Goal: Complete application form

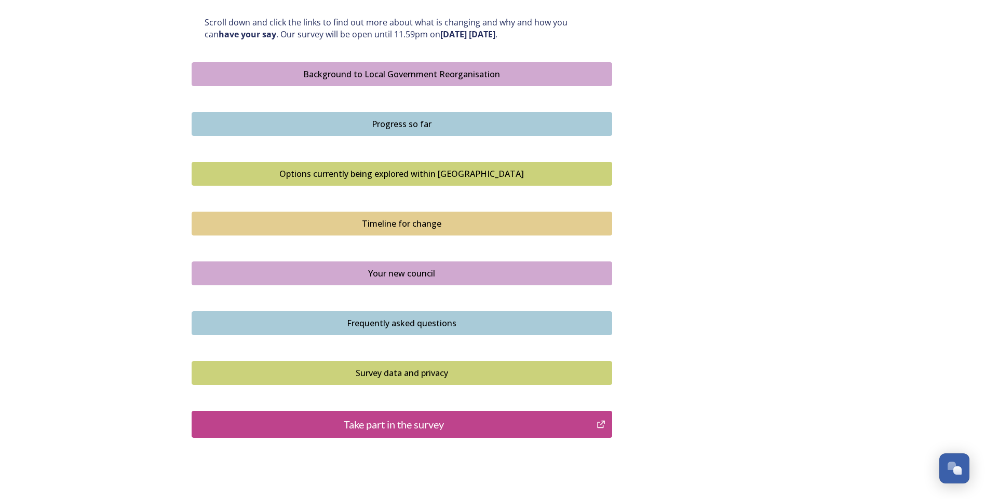
scroll to position [618, 0]
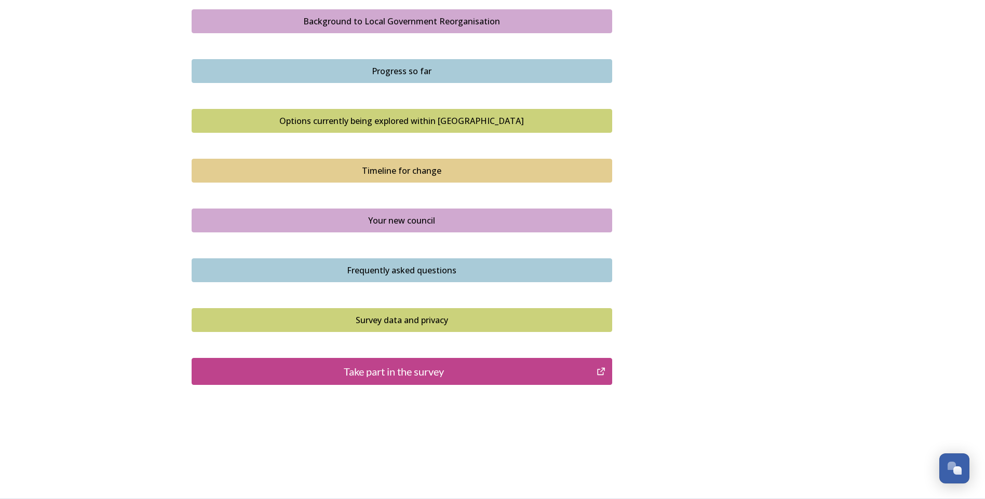
click at [424, 371] on div "Take part in the survey" at bounding box center [394, 372] width 394 height 16
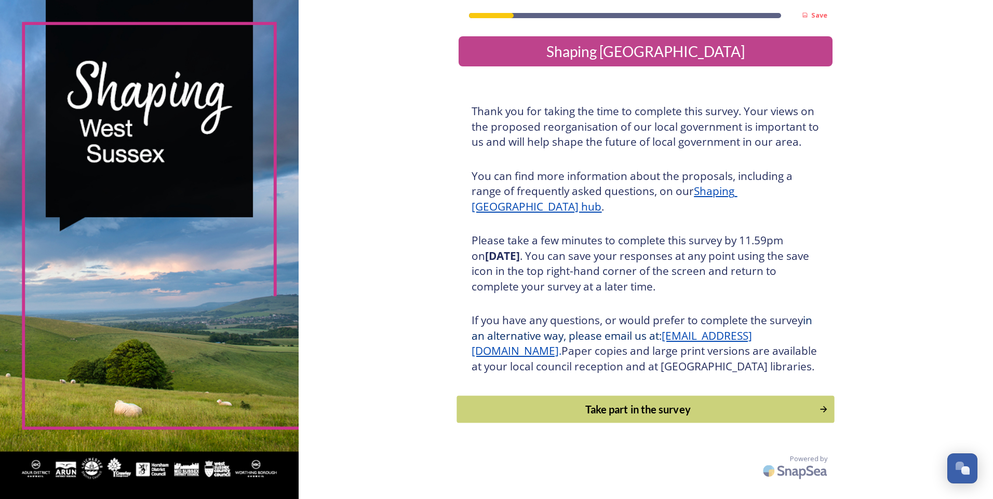
click at [674, 417] on div "Take part in the survey" at bounding box center [638, 410] width 351 height 16
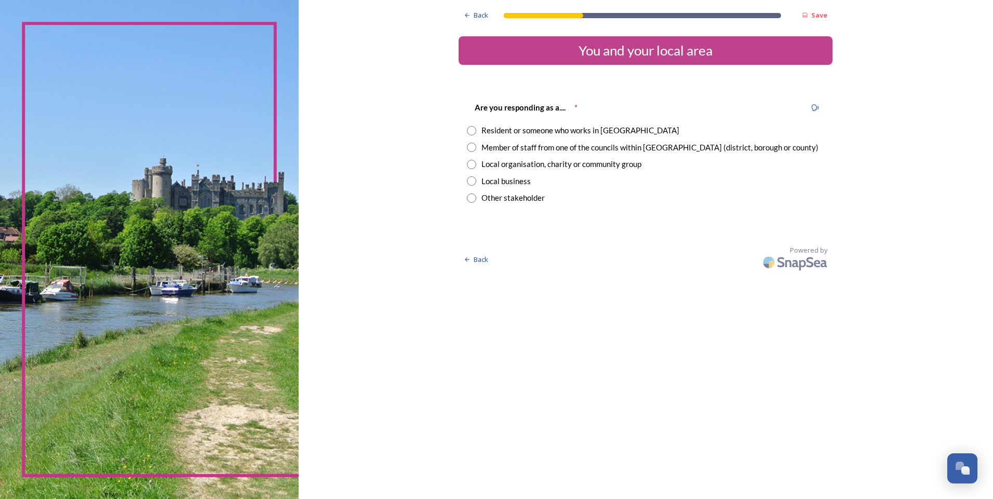
click at [471, 132] on input "radio" at bounding box center [471, 130] width 9 height 9
radio input "true"
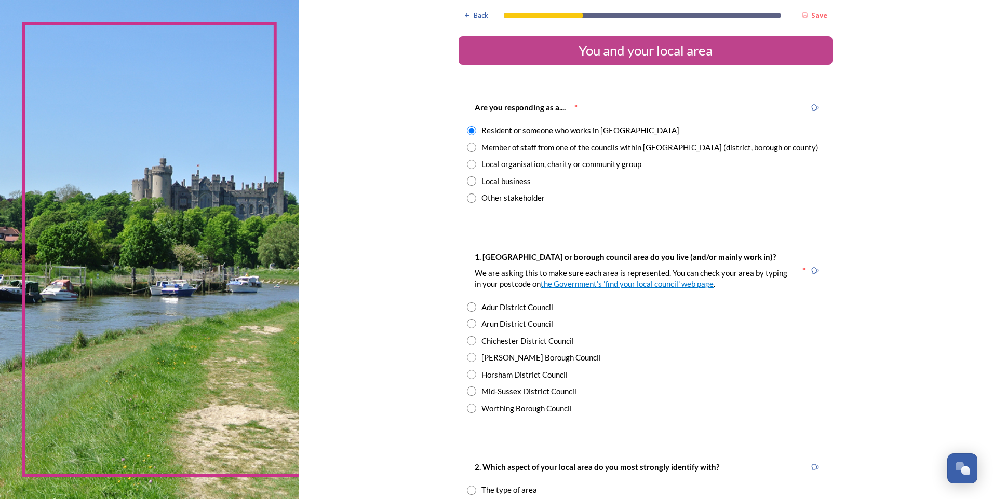
click at [467, 147] on input "radio" at bounding box center [471, 147] width 9 height 9
radio input "true"
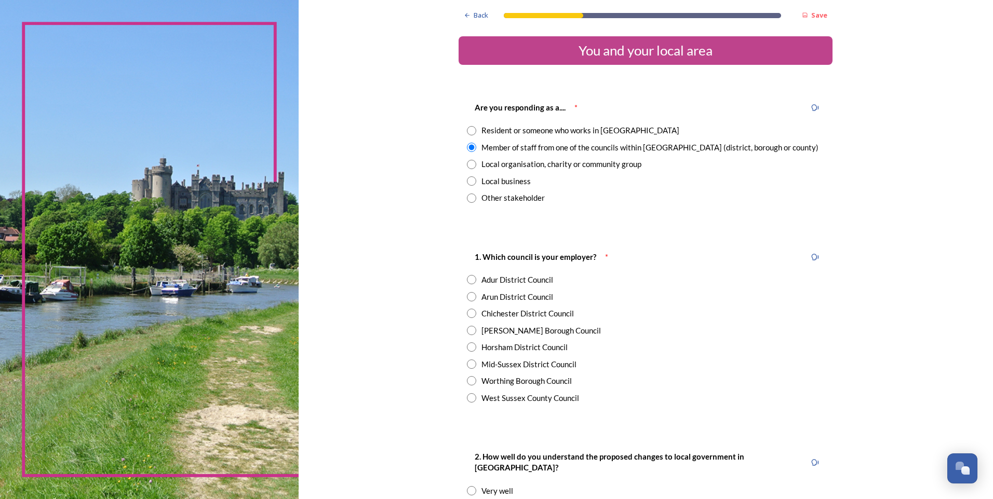
click at [470, 128] on input "radio" at bounding box center [471, 130] width 9 height 9
radio input "true"
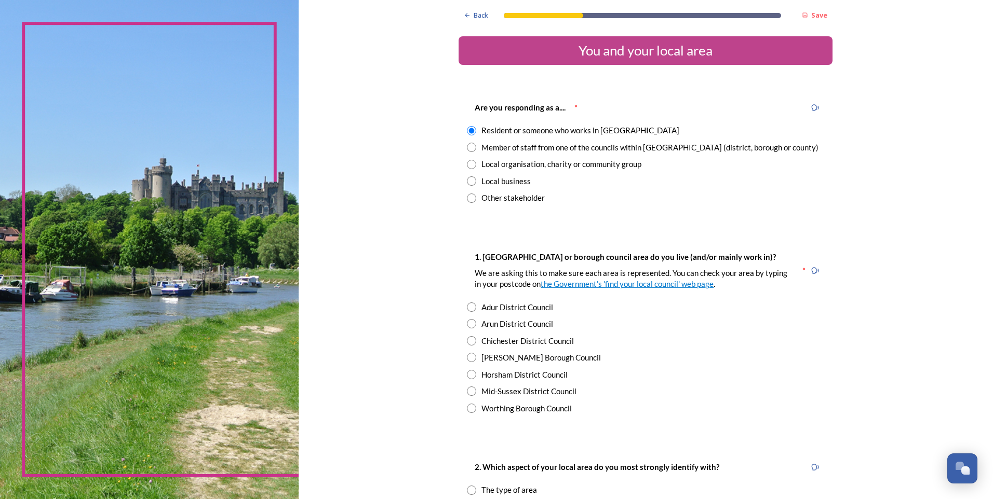
drag, startPoint x: 467, startPoint y: 358, endPoint x: 479, endPoint y: 358, distance: 11.9
click at [468, 358] on input "radio" at bounding box center [471, 357] width 9 height 9
radio input "true"
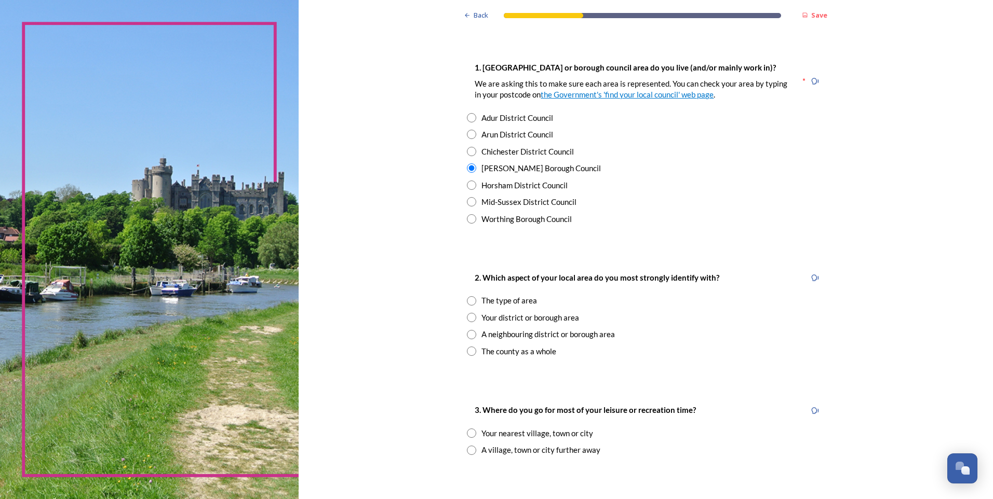
scroll to position [208, 0]
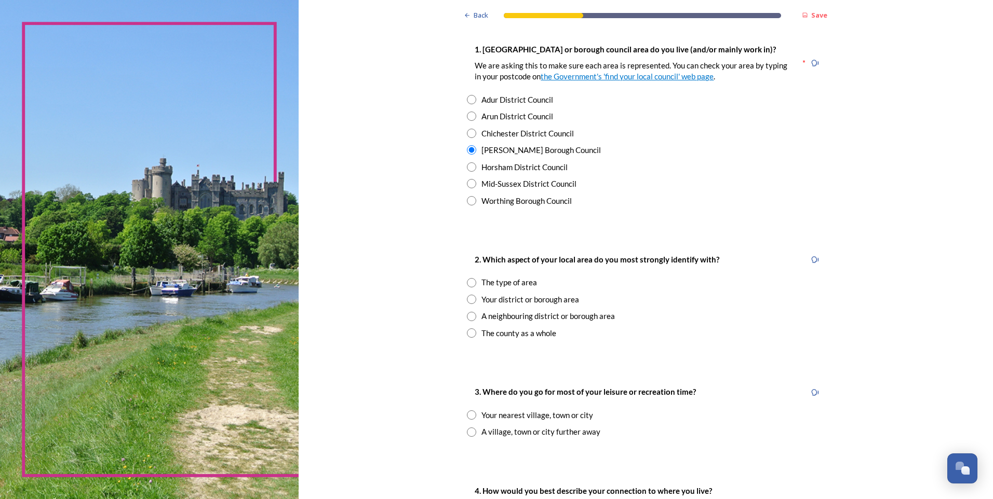
click at [468, 301] on input "radio" at bounding box center [471, 299] width 9 height 9
radio input "true"
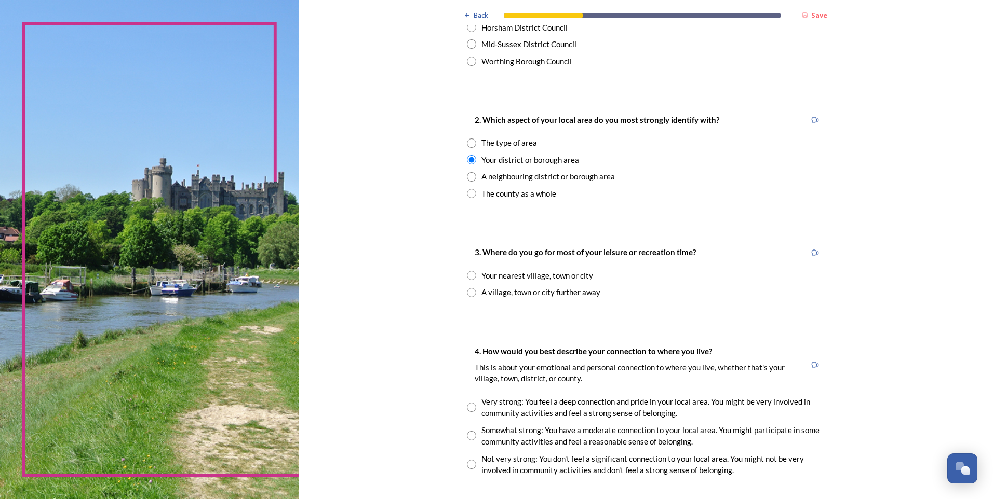
scroll to position [363, 0]
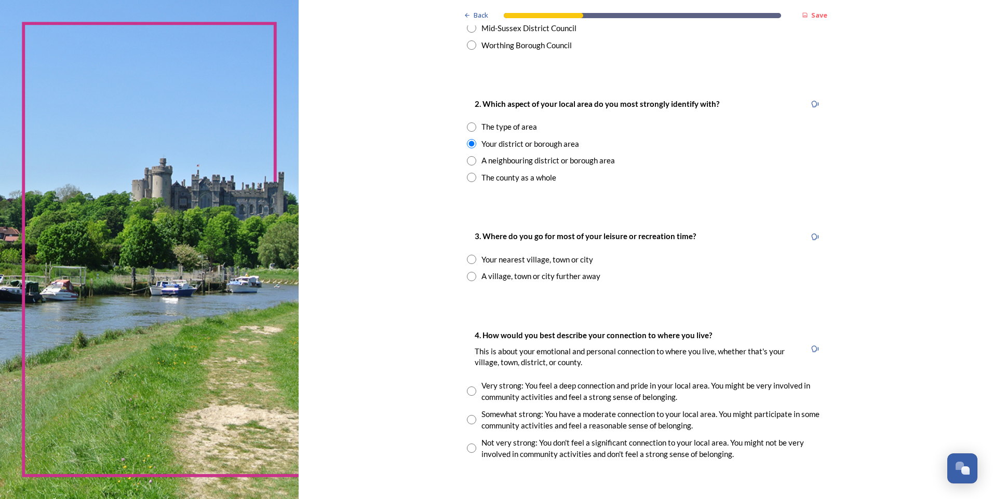
click at [467, 278] on input "radio" at bounding box center [471, 276] width 9 height 9
radio input "true"
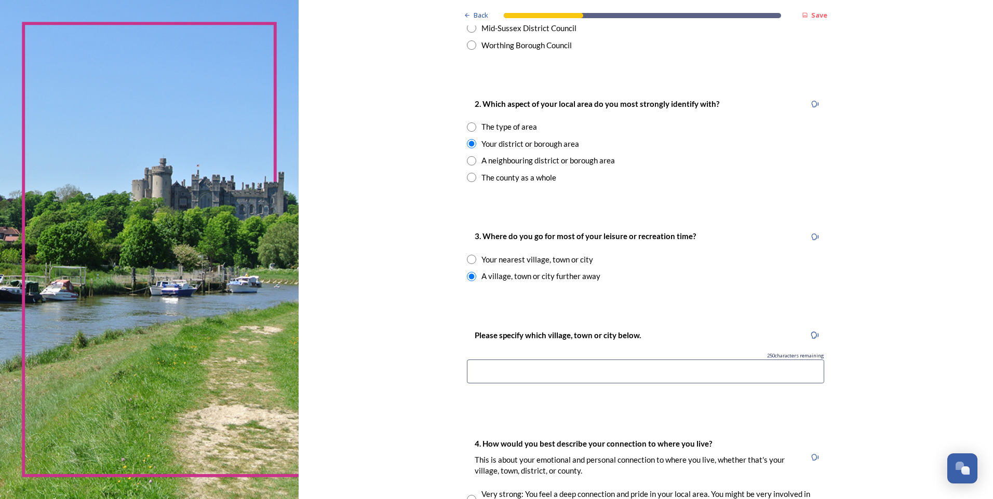
click at [495, 371] on input at bounding box center [645, 372] width 357 height 24
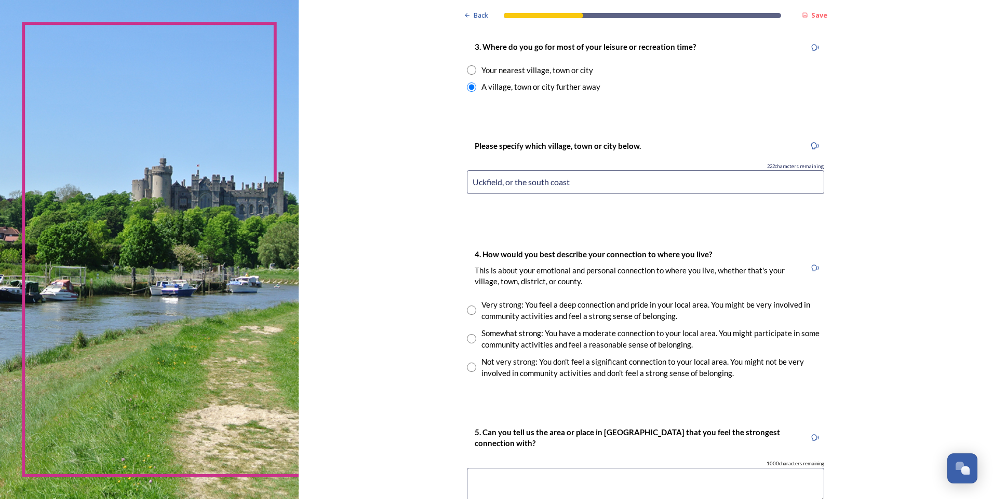
scroll to position [571, 0]
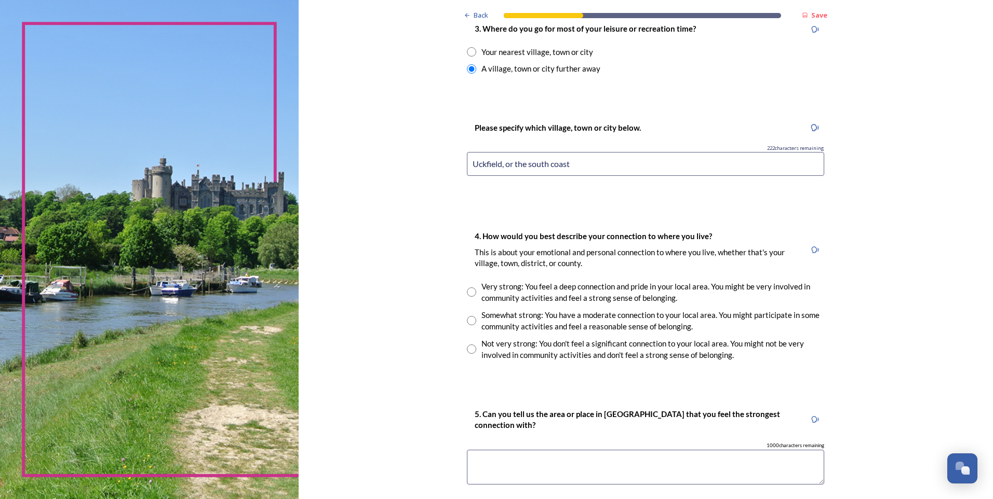
type input "Uckfield, or the south coast"
click at [467, 322] on input "radio" at bounding box center [471, 320] width 9 height 9
radio input "true"
click at [663, 398] on div "5. Can you tell us the area or place in [GEOGRAPHIC_DATA] that you feel the str…" at bounding box center [645, 451] width 374 height 107
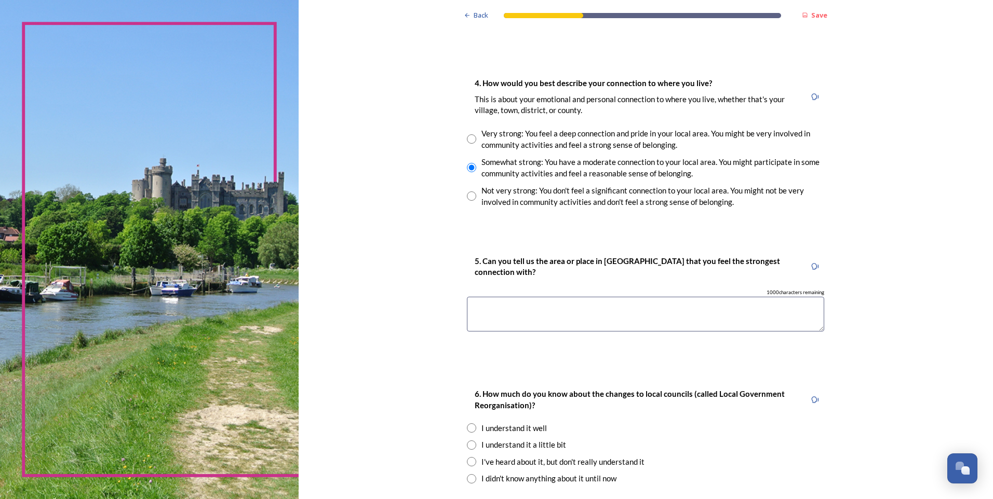
scroll to position [779, 0]
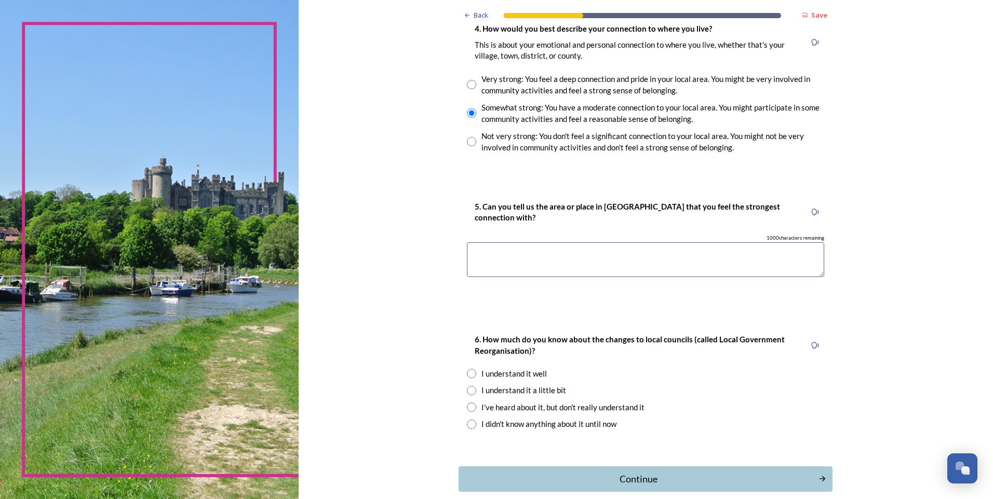
click at [551, 252] on textarea at bounding box center [645, 259] width 357 height 35
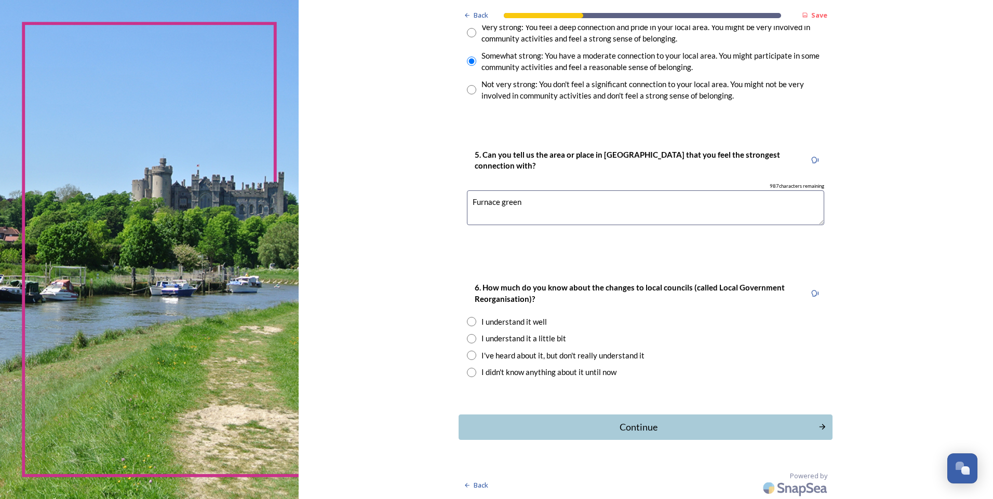
click at [525, 209] on textarea "Furnace green" at bounding box center [645, 208] width 357 height 35
type textarea "Furnace green, [PERSON_NAME]"
click at [538, 315] on div "6. How much do you know about the changes to local councils (called Local Gover…" at bounding box center [645, 330] width 374 height 118
click at [467, 340] on input "radio" at bounding box center [471, 337] width 9 height 9
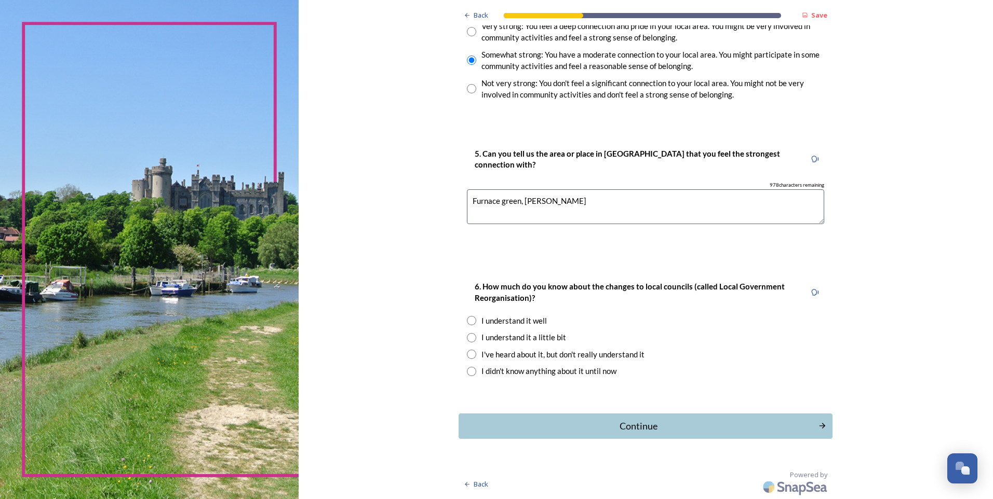
radio input "true"
click at [643, 429] on div "Continue" at bounding box center [638, 426] width 348 height 14
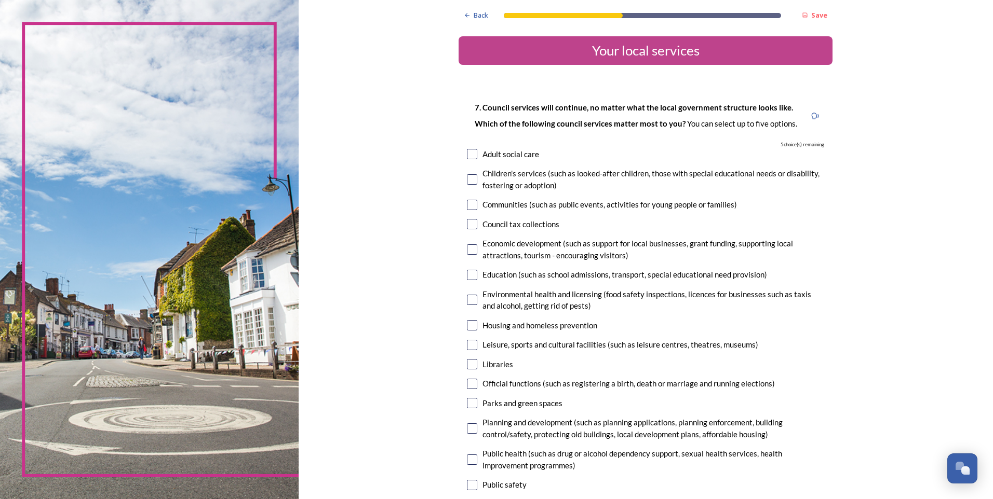
click at [468, 153] on input "checkbox" at bounding box center [472, 154] width 10 height 10
checkbox input "true"
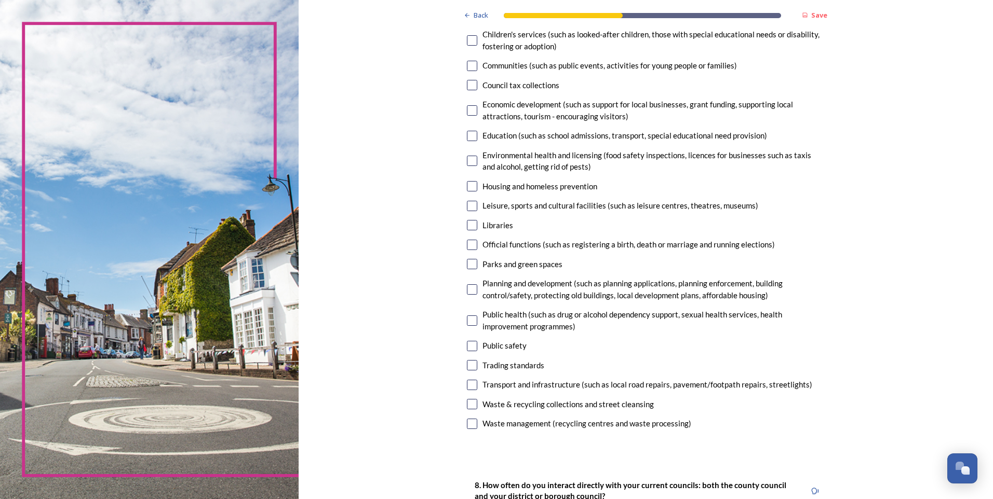
scroll to position [156, 0]
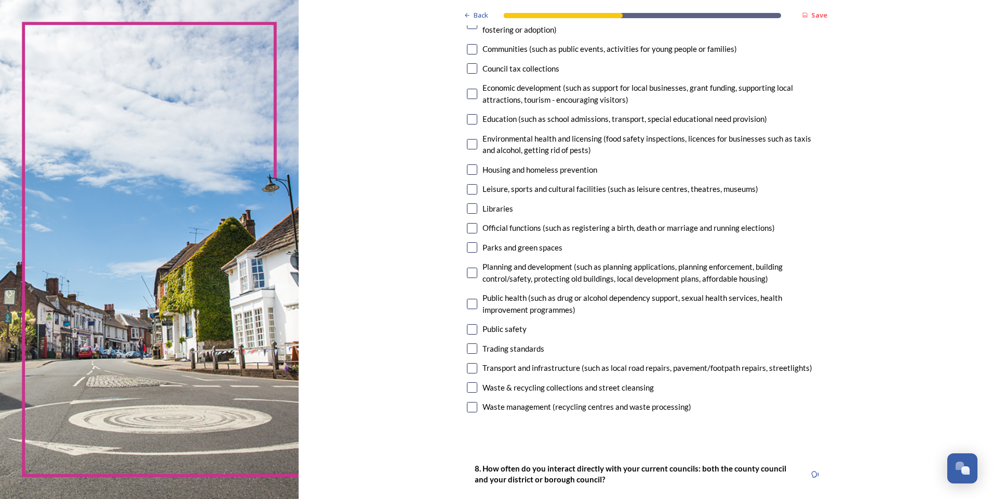
click at [468, 249] on input "checkbox" at bounding box center [472, 247] width 10 height 10
checkbox input "true"
click at [469, 369] on input "checkbox" at bounding box center [472, 368] width 10 height 10
checkbox input "true"
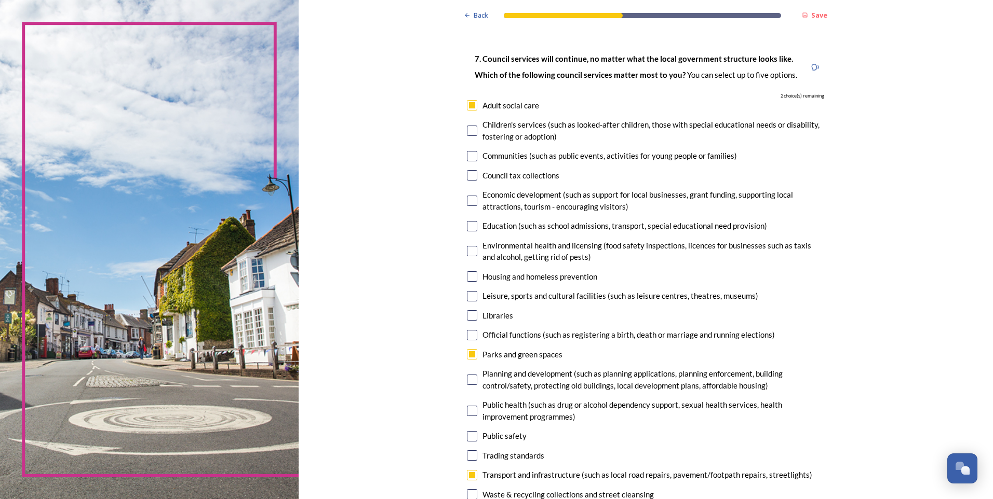
scroll to position [104, 0]
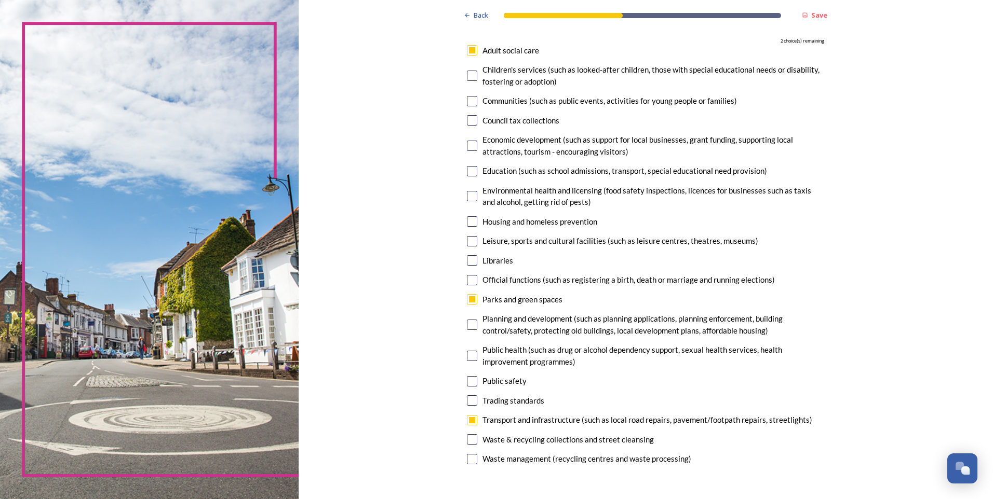
click at [468, 147] on input "checkbox" at bounding box center [472, 146] width 10 height 10
checkbox input "true"
click at [468, 382] on input "checkbox" at bounding box center [472, 381] width 10 height 10
checkbox input "true"
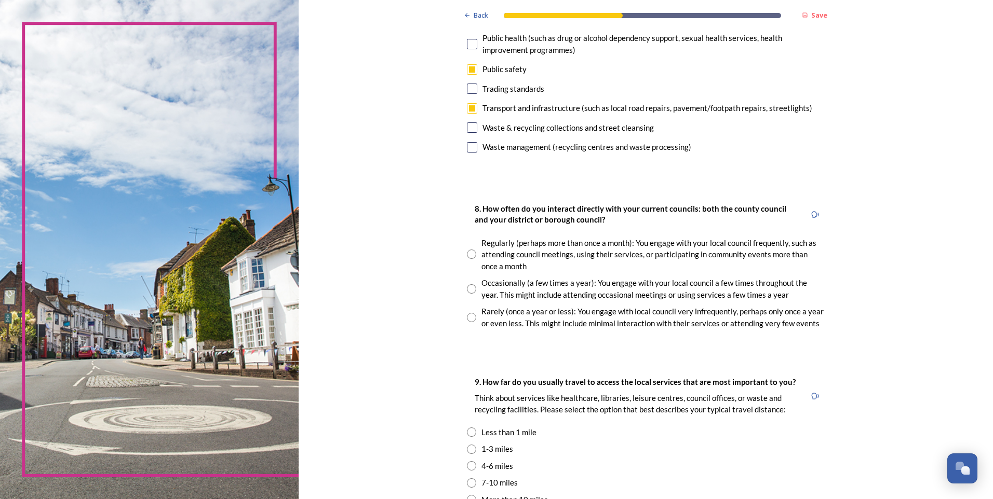
scroll to position [415, 0]
click at [468, 255] on input "radio" at bounding box center [471, 254] width 9 height 9
radio input "true"
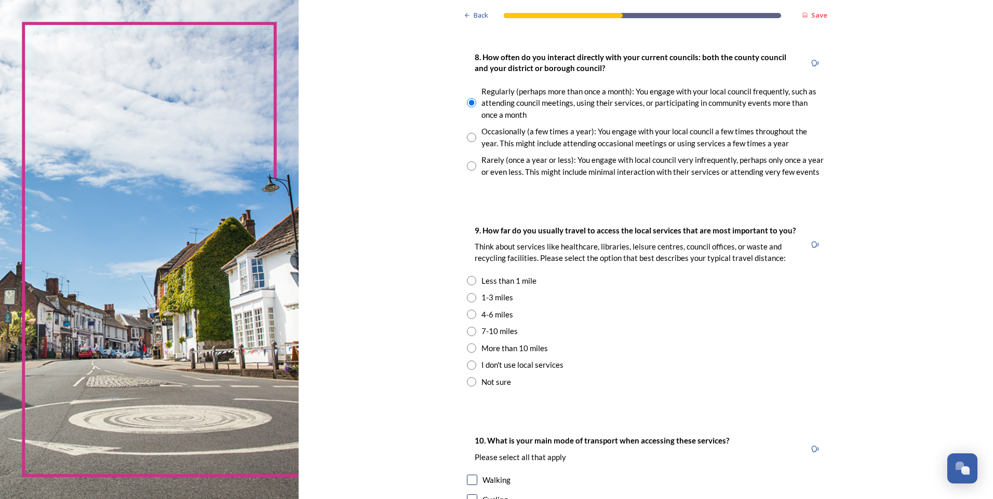
scroll to position [571, 0]
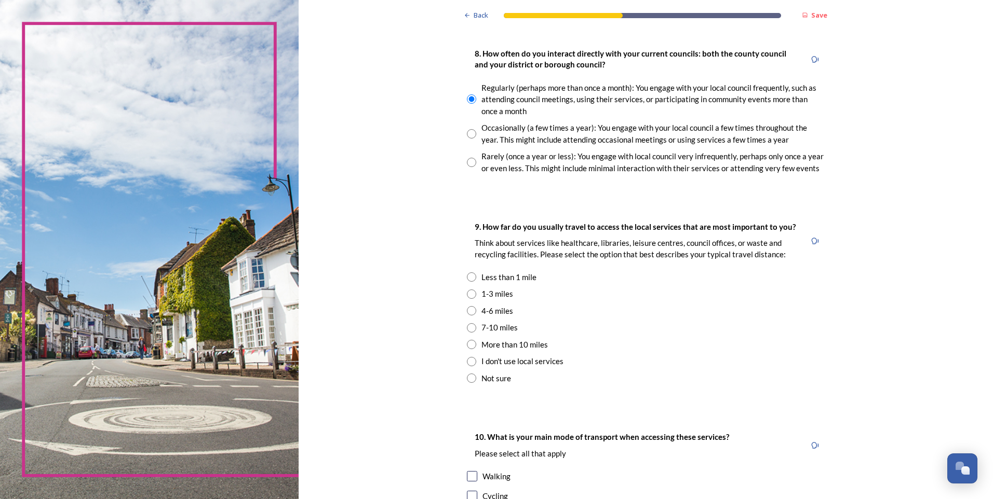
click at [468, 346] on input "radio" at bounding box center [471, 344] width 9 height 9
radio input "true"
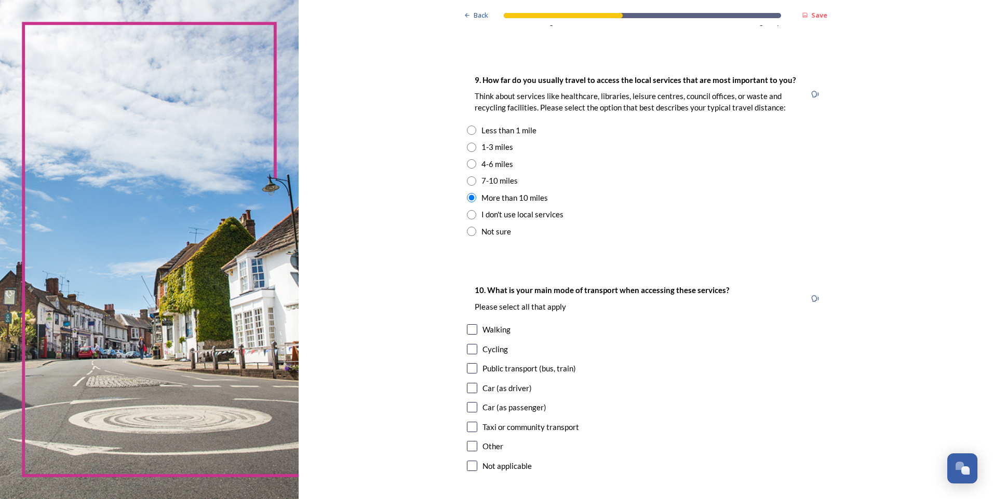
scroll to position [727, 0]
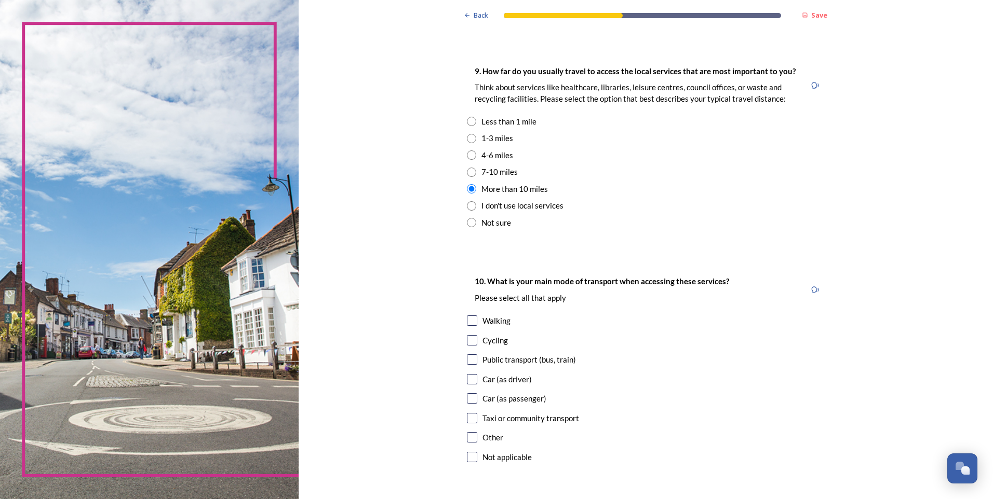
click at [467, 381] on input "checkbox" at bounding box center [472, 379] width 10 height 10
checkbox input "true"
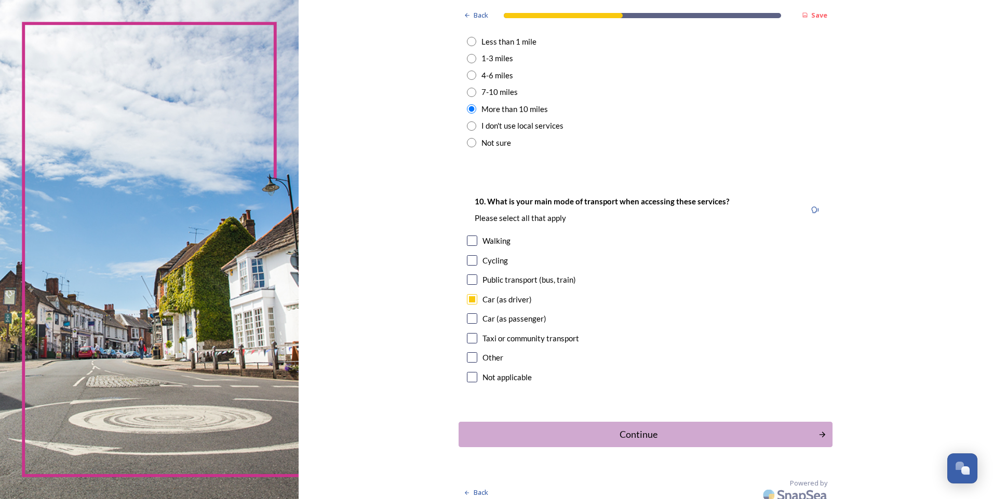
scroll to position [815, 0]
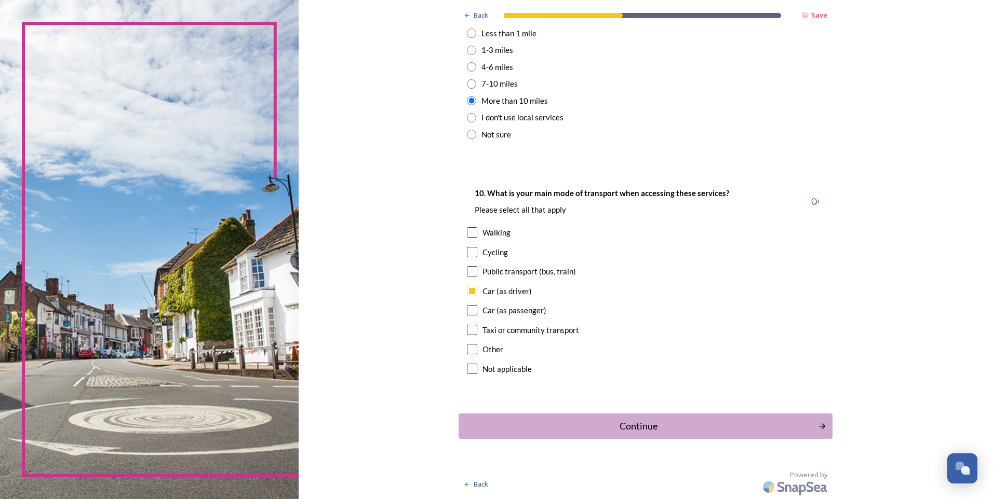
click at [469, 310] on input "checkbox" at bounding box center [472, 310] width 10 height 10
checkbox input "true"
click at [666, 429] on div "Continue" at bounding box center [638, 426] width 351 height 14
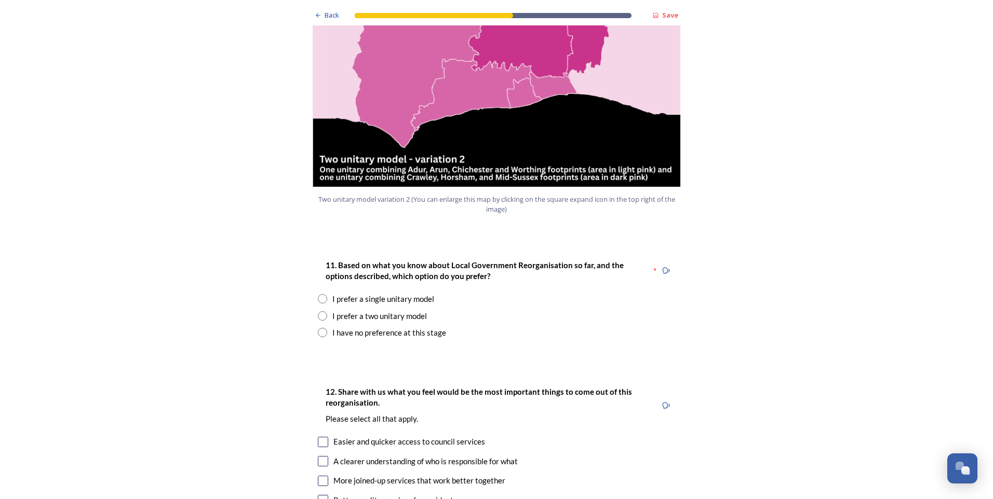
scroll to position [1194, 0]
click at [318, 311] on input "radio" at bounding box center [322, 315] width 9 height 9
radio input "true"
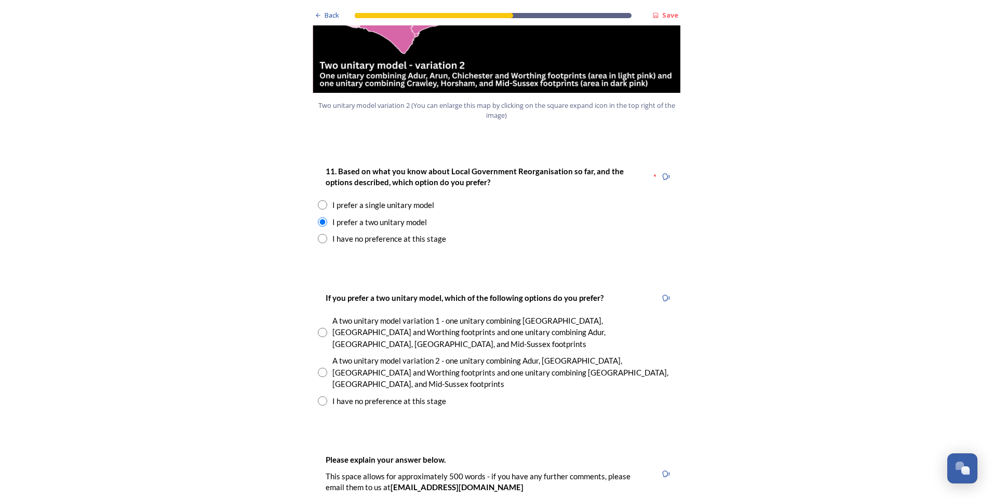
scroll to position [1298, 0]
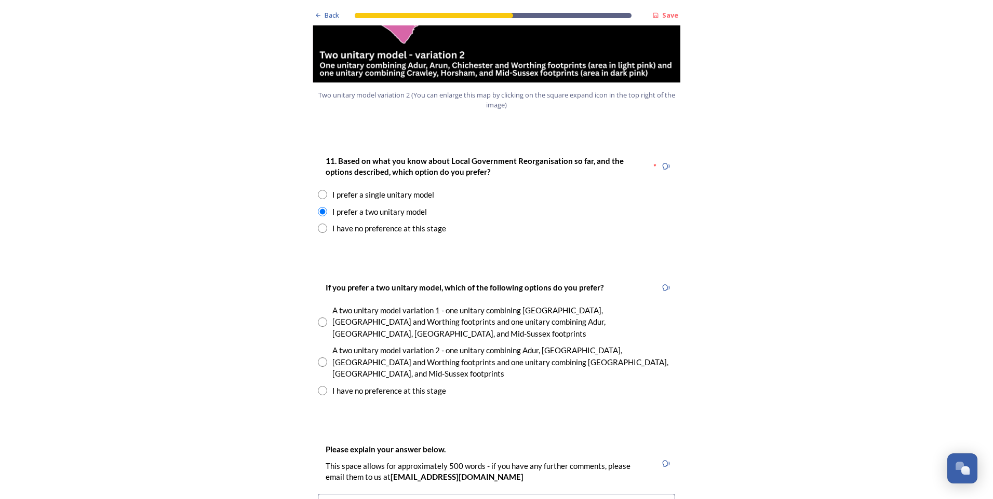
click at [320, 358] on input "radio" at bounding box center [322, 362] width 9 height 9
radio input "true"
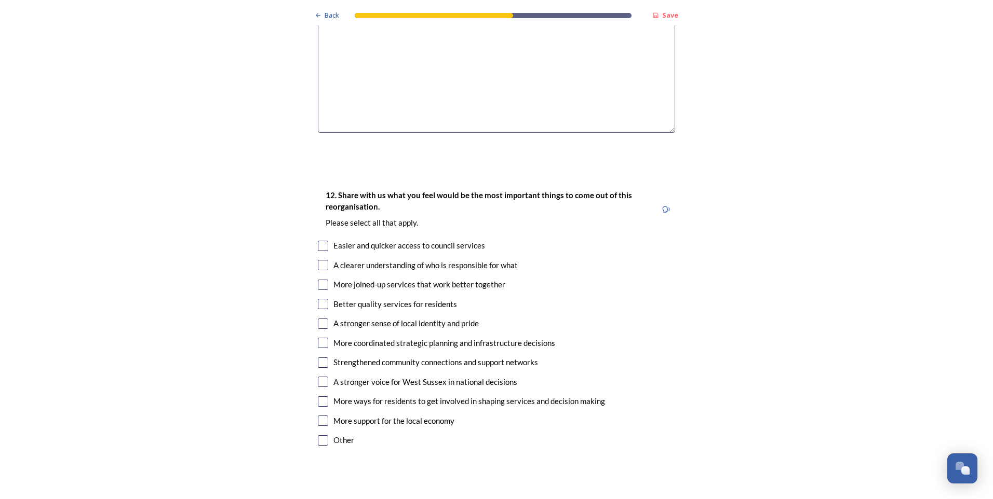
scroll to position [1817, 0]
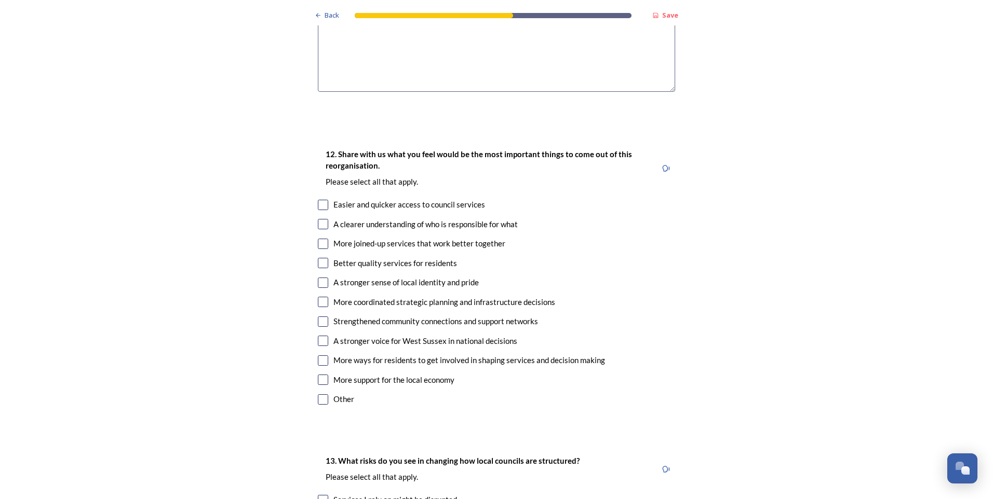
click at [321, 200] on input "checkbox" at bounding box center [323, 205] width 10 height 10
checkbox input "true"
click at [319, 239] on input "checkbox" at bounding box center [323, 244] width 10 height 10
checkbox input "true"
click at [322, 258] on input "checkbox" at bounding box center [323, 263] width 10 height 10
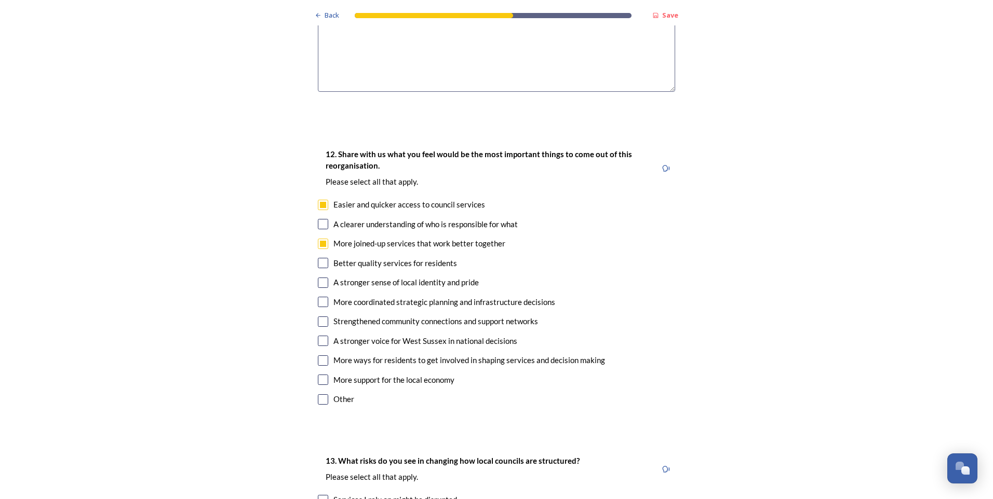
checkbox input "true"
click at [319, 278] on input "checkbox" at bounding box center [323, 283] width 10 height 10
checkbox input "true"
click at [320, 317] on input "checkbox" at bounding box center [323, 322] width 10 height 10
checkbox input "true"
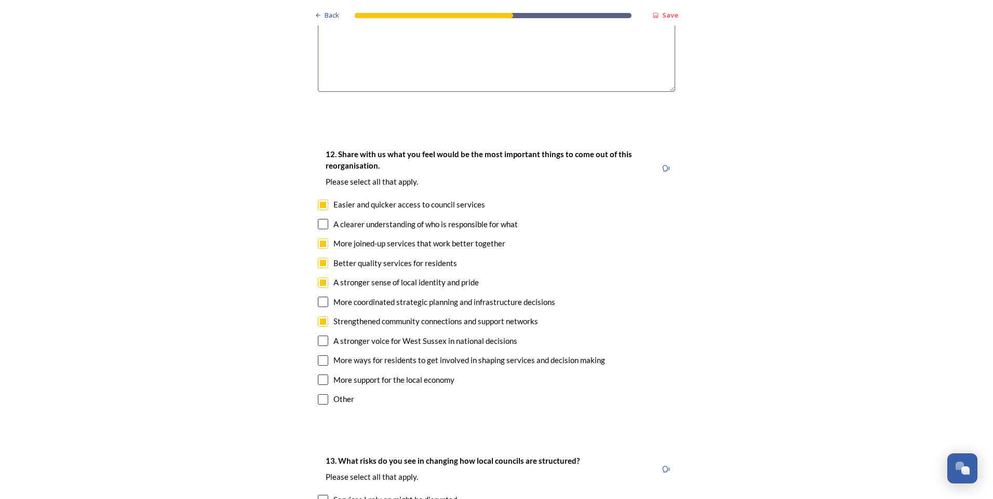
click at [319, 336] on input "checkbox" at bounding box center [323, 341] width 10 height 10
checkbox input "true"
click at [320, 356] on input "checkbox" at bounding box center [323, 361] width 10 height 10
checkbox input "true"
click at [320, 375] on input "checkbox" at bounding box center [323, 380] width 10 height 10
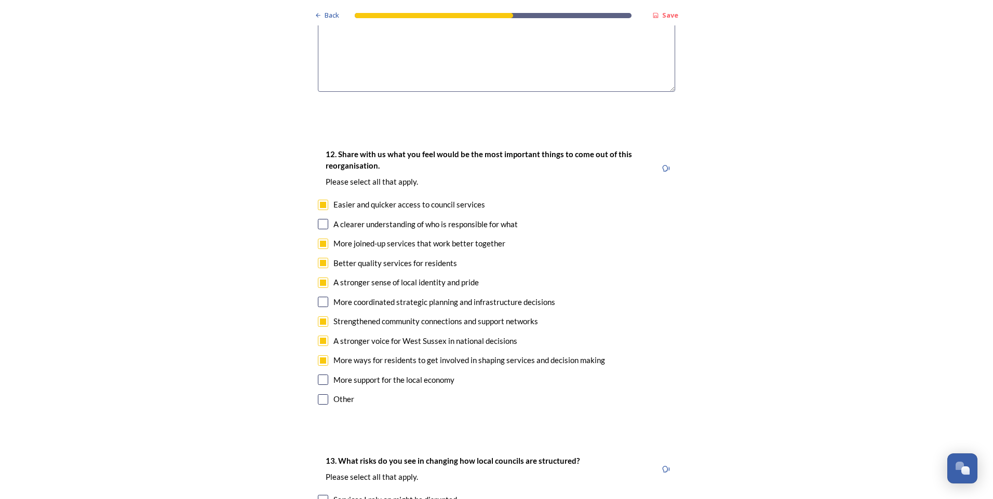
checkbox input "true"
click at [451, 394] on div "Other" at bounding box center [496, 400] width 357 height 12
click at [320, 395] on input "checkbox" at bounding box center [323, 400] width 10 height 10
checkbox input "false"
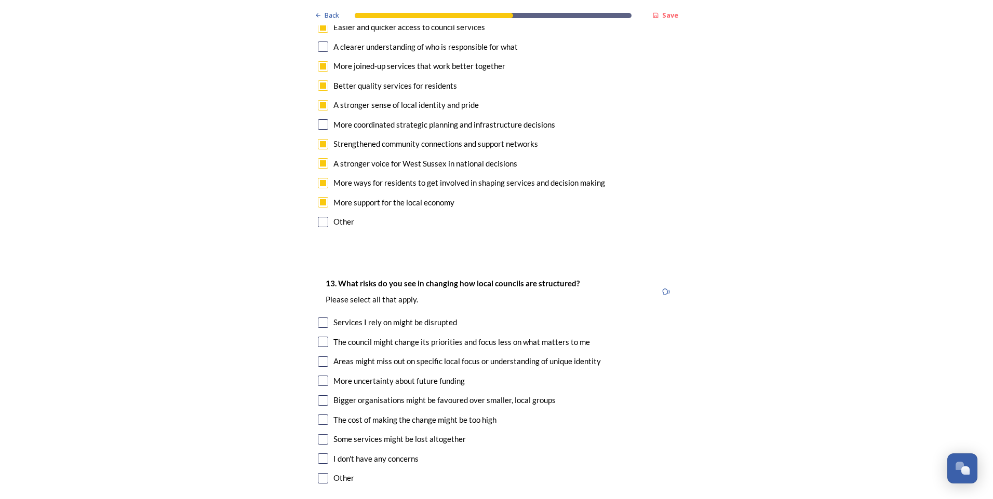
scroll to position [2025, 0]
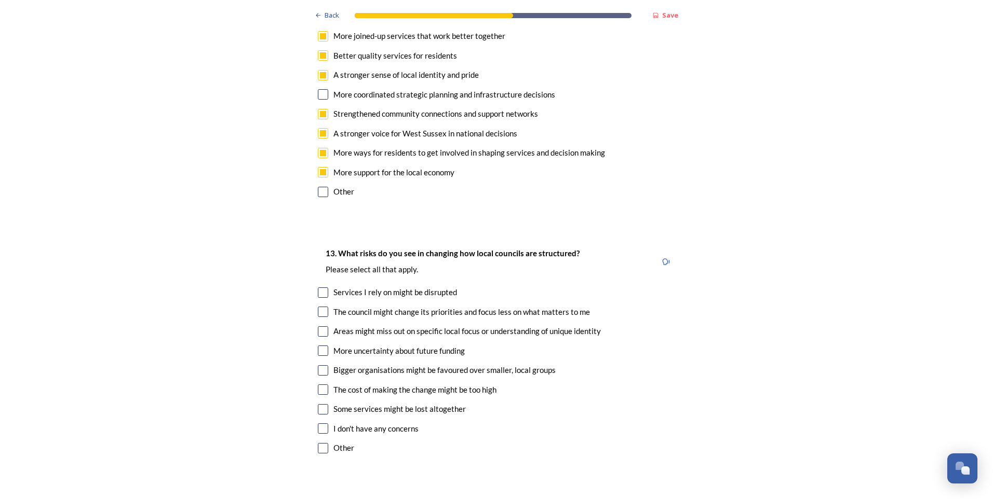
click at [321, 288] on input "checkbox" at bounding box center [323, 293] width 10 height 10
checkbox input "true"
click at [319, 307] on input "checkbox" at bounding box center [323, 312] width 10 height 10
checkbox input "true"
click at [318, 327] on input "checkbox" at bounding box center [323, 332] width 10 height 10
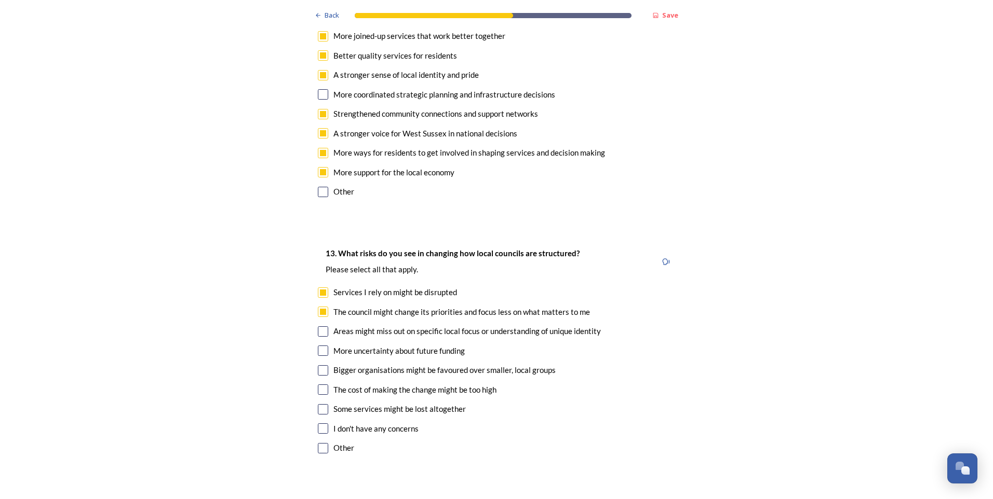
checkbox input "true"
click at [318, 346] on input "checkbox" at bounding box center [323, 351] width 10 height 10
checkbox input "true"
click at [320, 365] on input "checkbox" at bounding box center [323, 370] width 10 height 10
checkbox input "true"
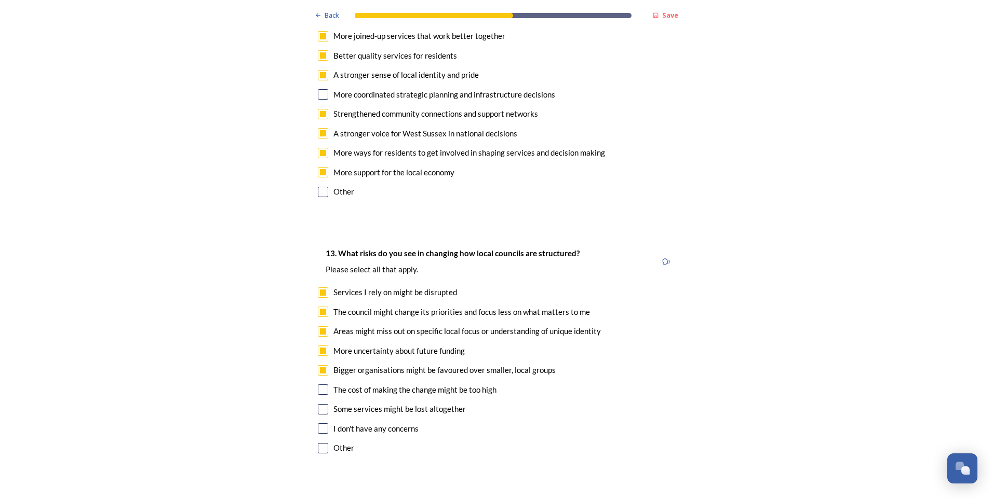
click at [318, 385] on input "checkbox" at bounding box center [323, 390] width 10 height 10
checkbox input "true"
click at [327, 403] on div "Some services might be lost altogether" at bounding box center [496, 409] width 357 height 12
click at [322, 404] on input "checkbox" at bounding box center [323, 409] width 10 height 10
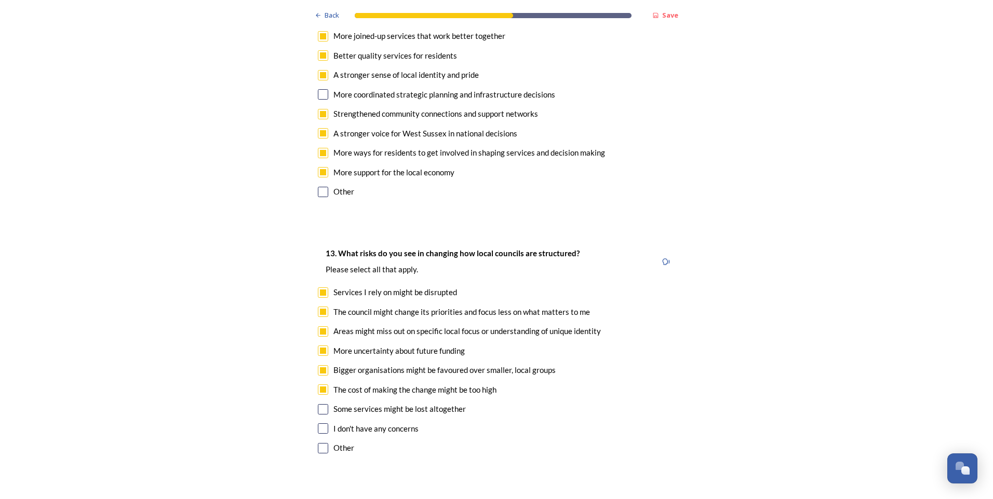
checkbox input "true"
click at [437, 403] on div "13. What risks do you see in changing how local councils are structured? ﻿Pleas…" at bounding box center [496, 352] width 374 height 230
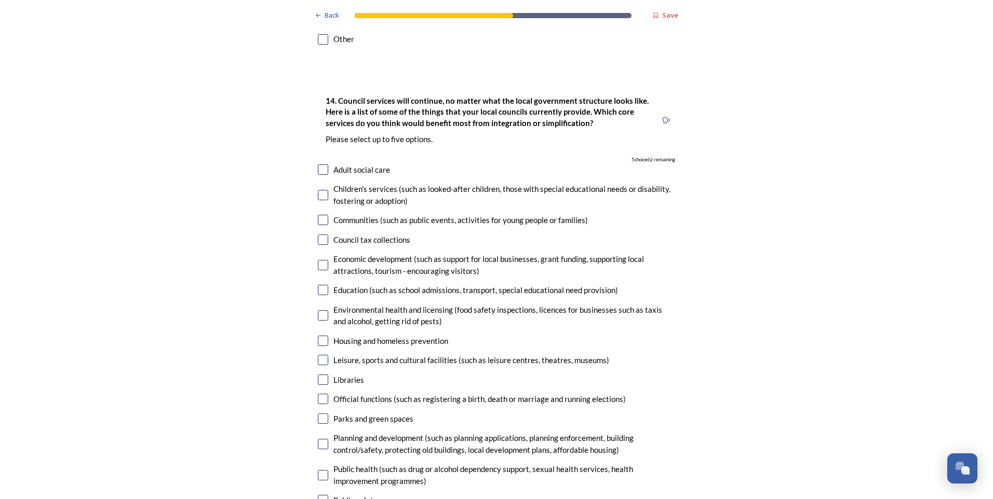
scroll to position [2440, 0]
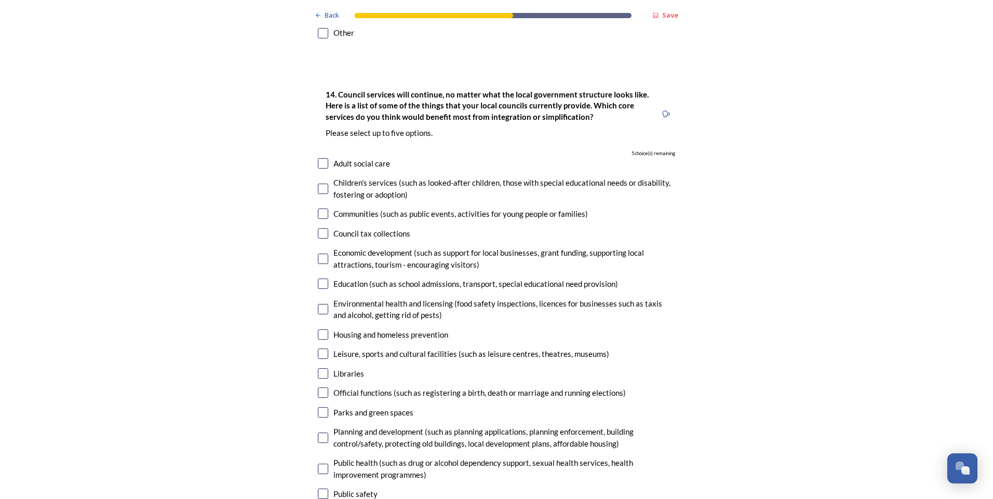
click at [318, 158] on input "checkbox" at bounding box center [323, 163] width 10 height 10
checkbox input "true"
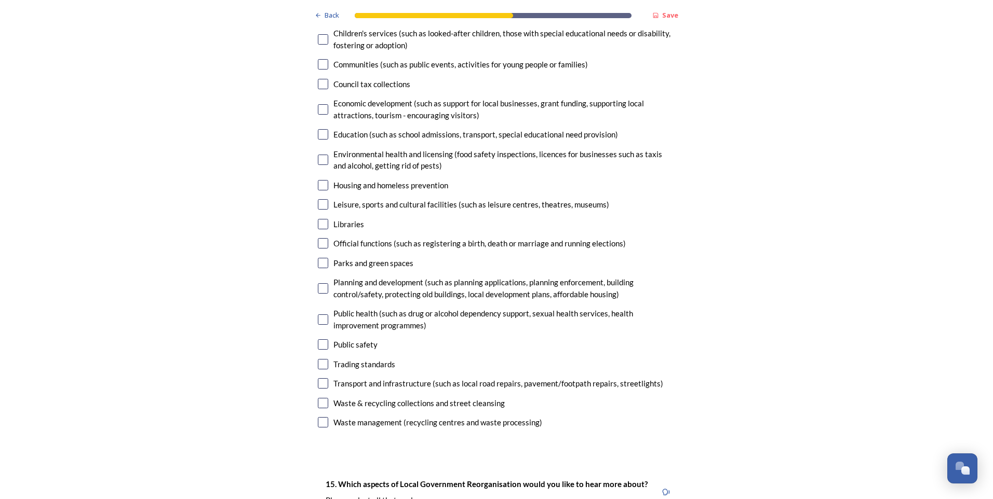
scroll to position [2596, 0]
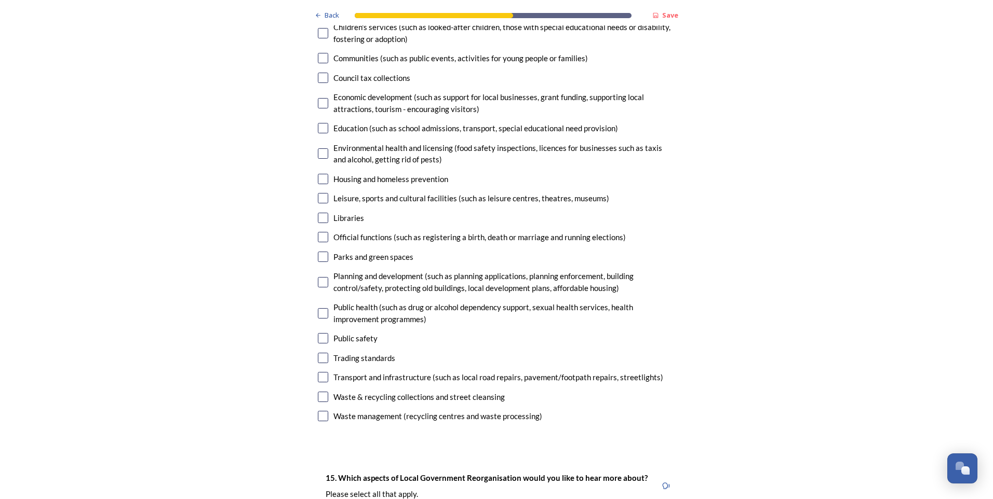
click at [322, 411] on input "checkbox" at bounding box center [323, 416] width 10 height 10
checkbox input "true"
click at [320, 392] on input "checkbox" at bounding box center [323, 397] width 10 height 10
checkbox input "true"
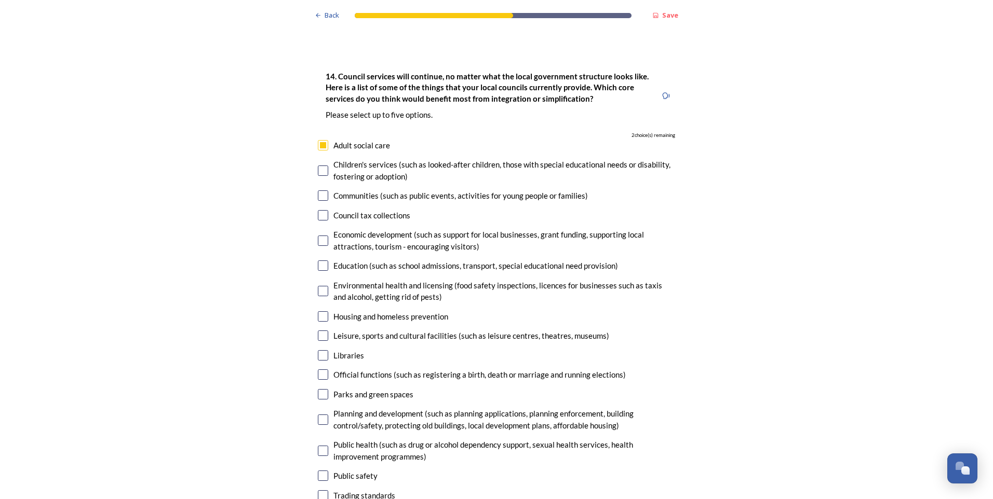
scroll to position [2440, 0]
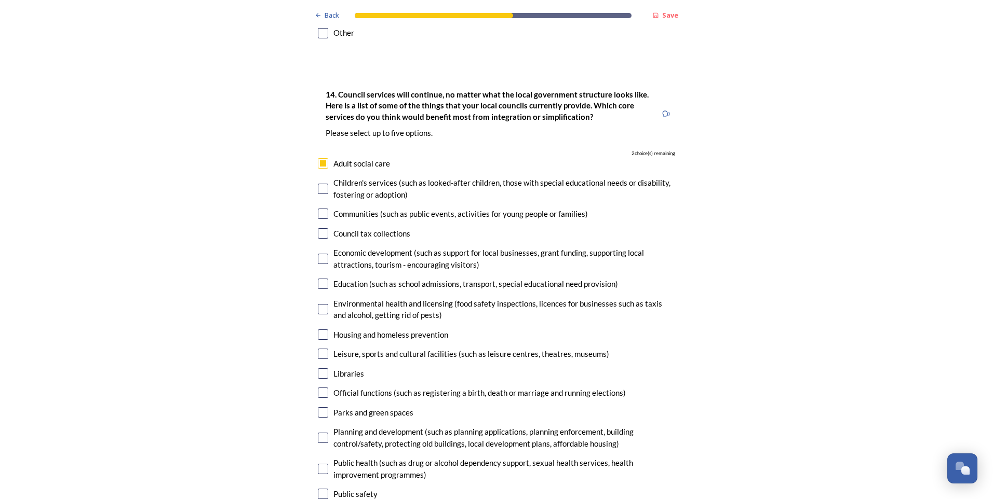
click at [318, 279] on input "checkbox" at bounding box center [323, 284] width 10 height 10
checkbox input "true"
click at [318, 184] on input "checkbox" at bounding box center [323, 189] width 10 height 10
checkbox input "true"
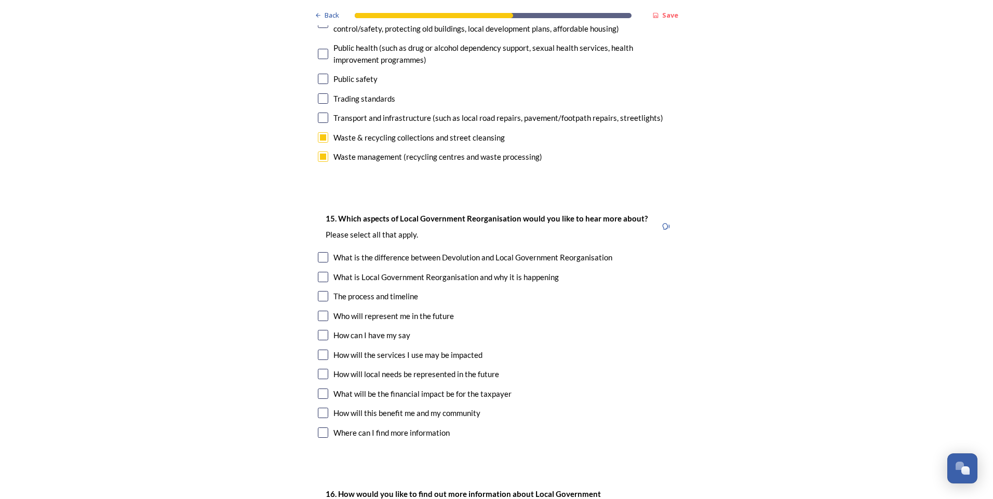
scroll to position [2907, 0]
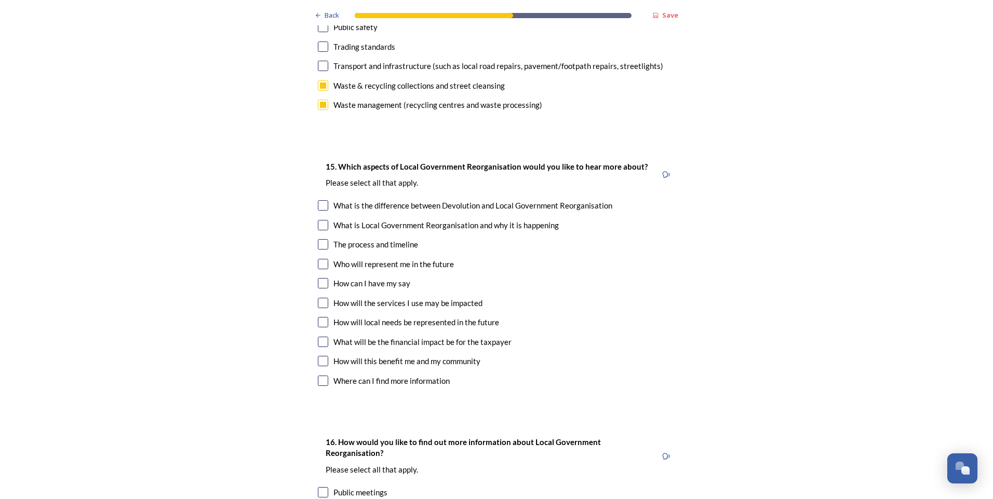
click at [321, 200] on input "checkbox" at bounding box center [323, 205] width 10 height 10
checkbox input "true"
click at [319, 220] on input "checkbox" at bounding box center [323, 225] width 10 height 10
checkbox input "true"
click at [321, 239] on input "checkbox" at bounding box center [323, 244] width 10 height 10
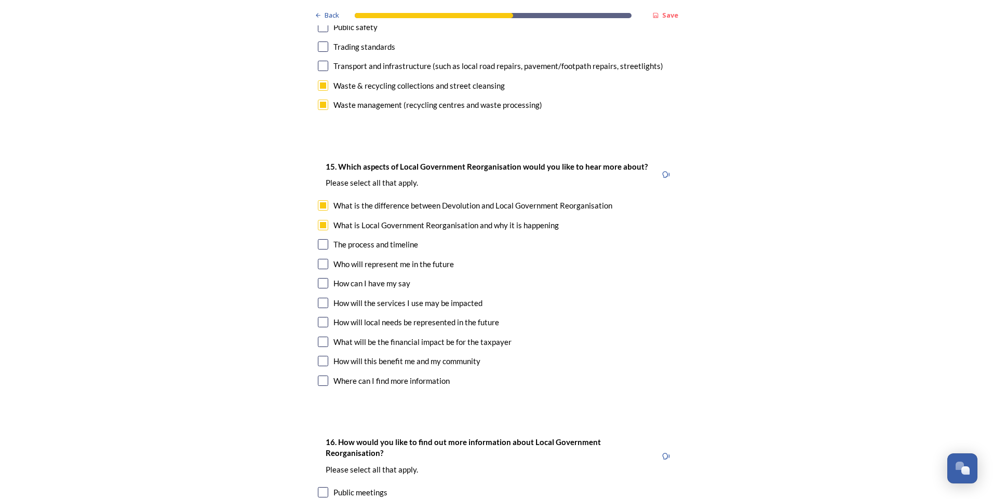
checkbox input "true"
click at [318, 259] on input "checkbox" at bounding box center [323, 264] width 10 height 10
checkbox input "true"
click at [319, 278] on input "checkbox" at bounding box center [323, 283] width 10 height 10
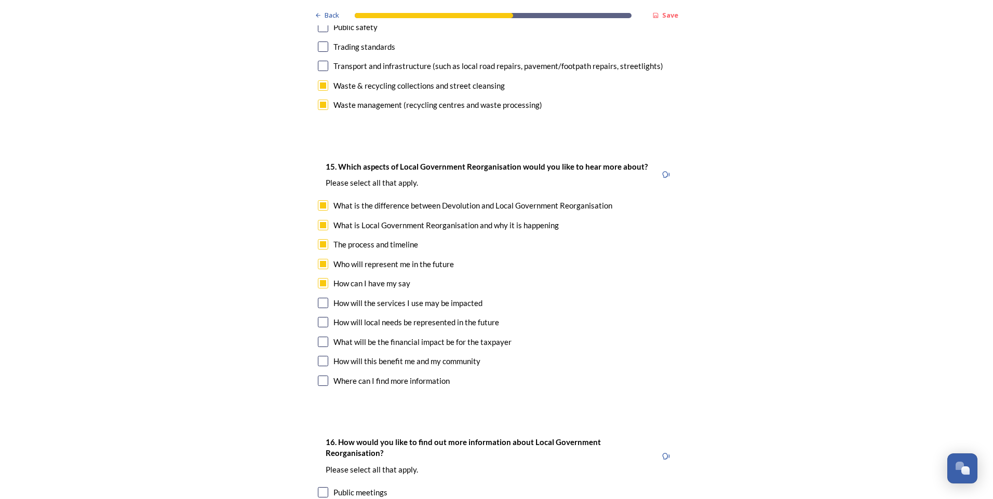
checkbox input "false"
click at [321, 298] on input "checkbox" at bounding box center [323, 303] width 10 height 10
checkbox input "true"
click at [322, 317] on input "checkbox" at bounding box center [323, 322] width 10 height 10
checkbox input "true"
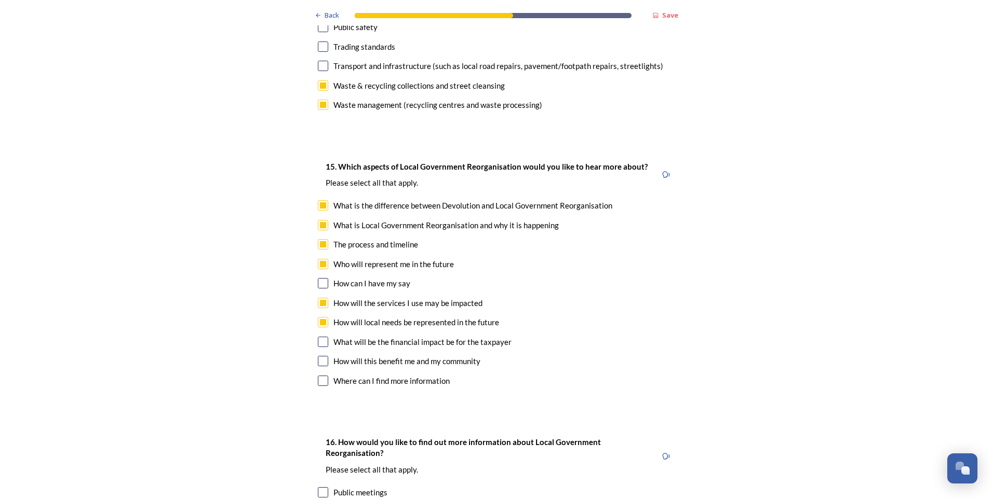
click at [318, 337] on input "checkbox" at bounding box center [323, 342] width 10 height 10
checkbox input "true"
click at [318, 356] on input "checkbox" at bounding box center [323, 361] width 10 height 10
checkbox input "true"
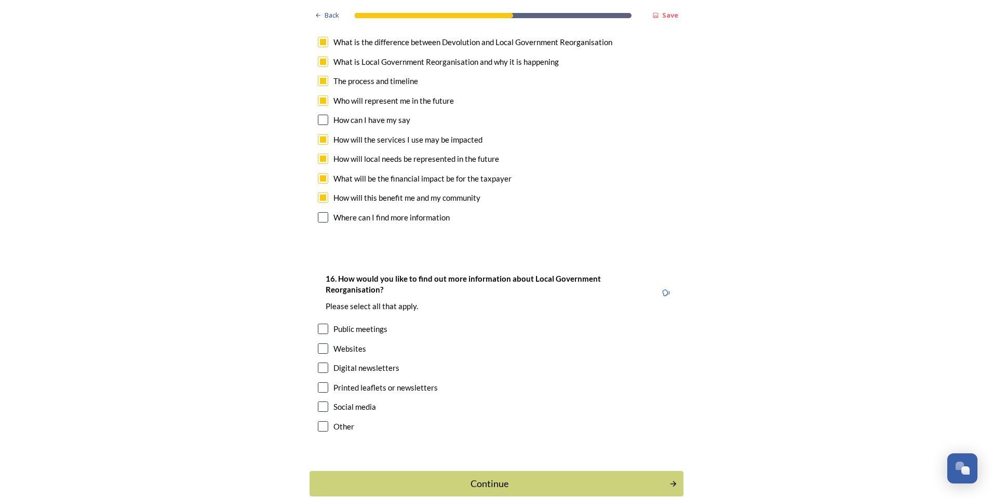
scroll to position [3074, 0]
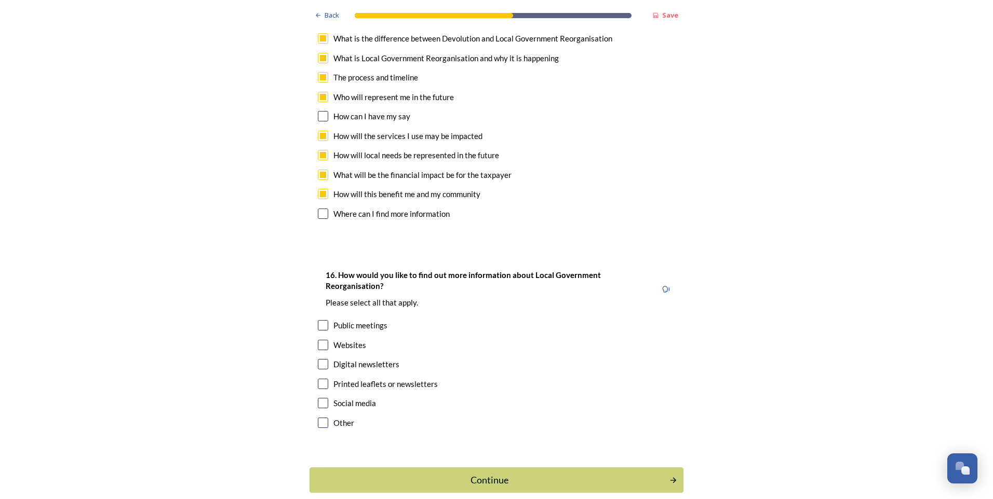
drag, startPoint x: 319, startPoint y: 288, endPoint x: 320, endPoint y: 293, distance: 5.3
click at [318, 340] on input "checkbox" at bounding box center [323, 345] width 10 height 10
checkbox input "true"
click at [319, 359] on input "checkbox" at bounding box center [323, 364] width 10 height 10
checkbox input "true"
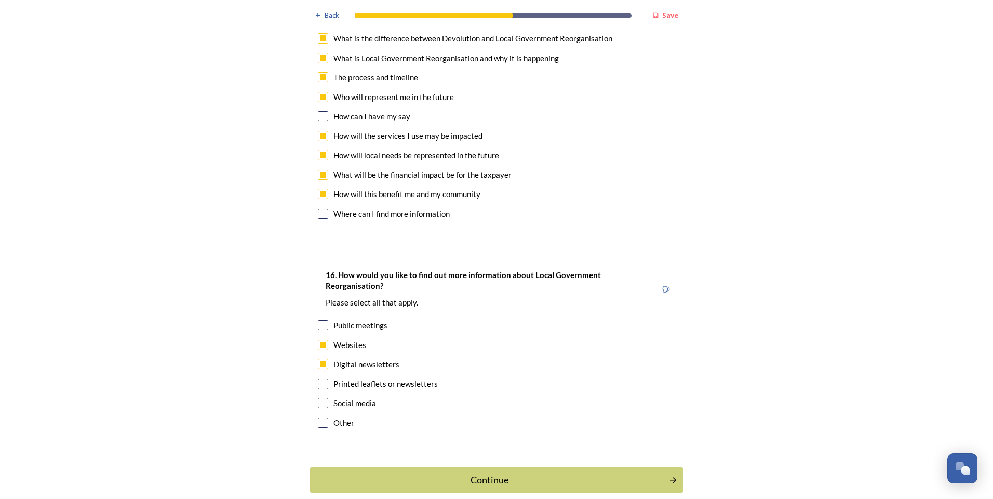
click at [318, 379] on input "checkbox" at bounding box center [323, 384] width 10 height 10
checkbox input "true"
click at [322, 398] on input "checkbox" at bounding box center [323, 403] width 10 height 10
checkbox input "true"
click at [481, 473] on div "Continue" at bounding box center [489, 480] width 351 height 14
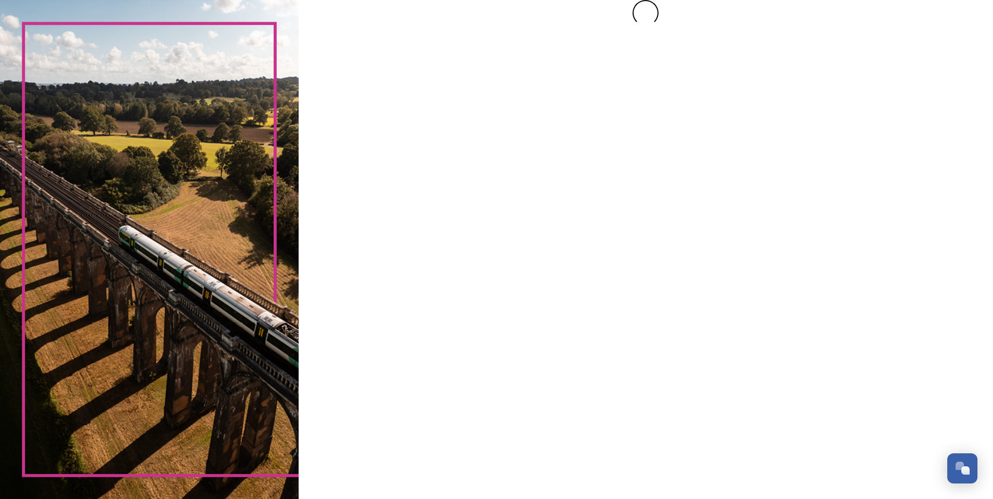
scroll to position [0, 0]
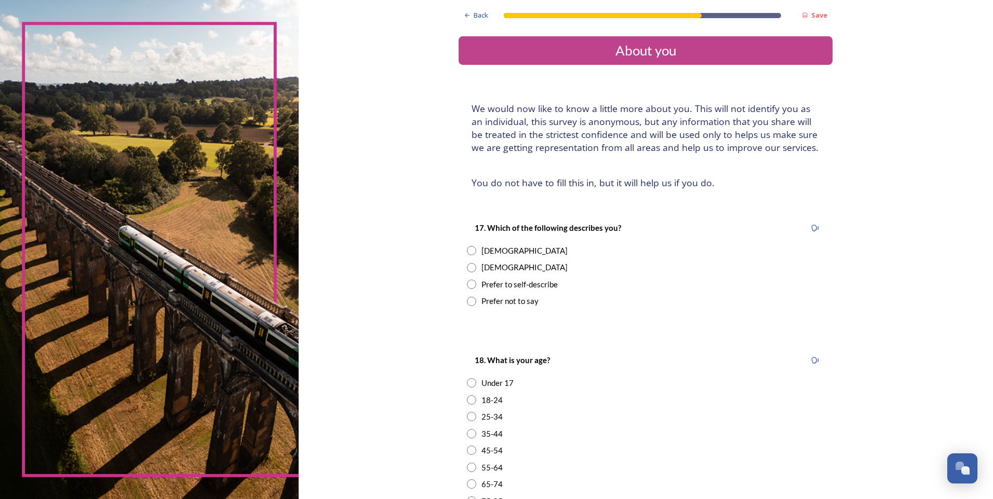
click at [469, 269] on input "radio" at bounding box center [471, 267] width 9 height 9
radio input "true"
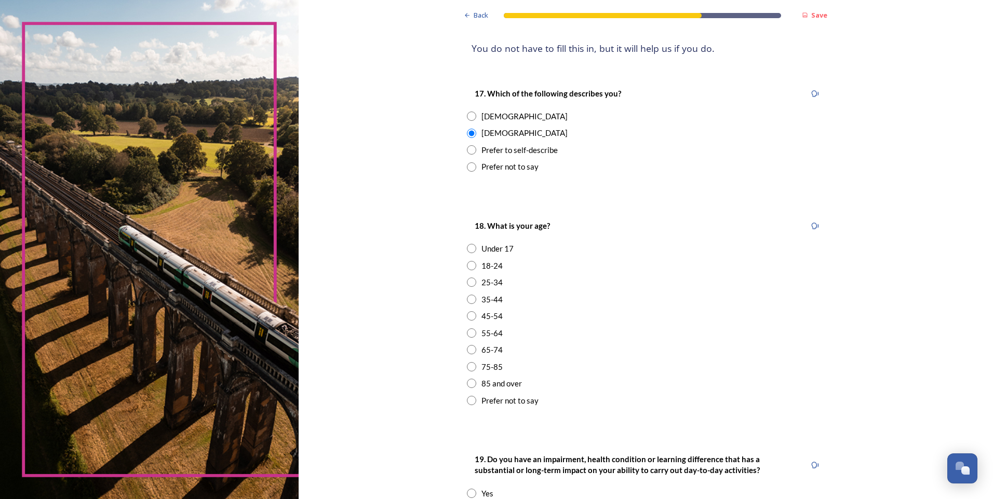
scroll to position [156, 0]
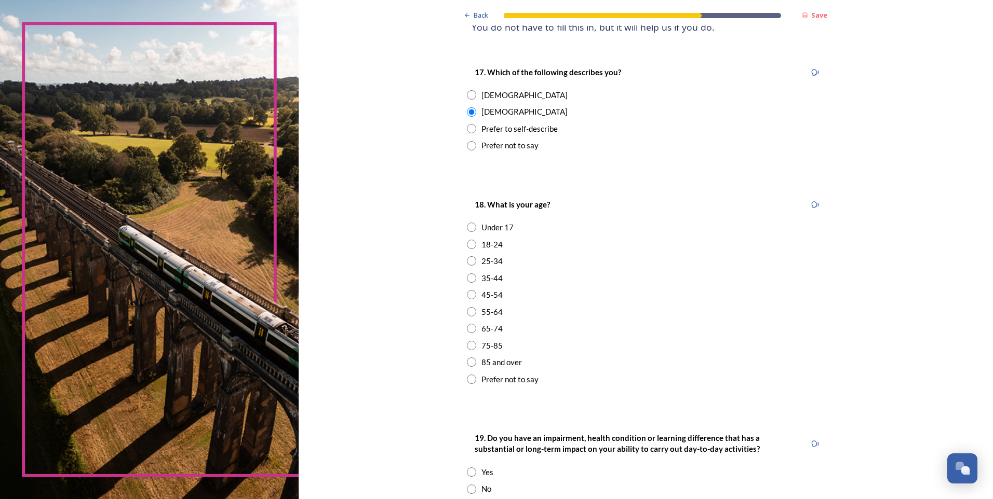
click at [468, 278] on input "radio" at bounding box center [471, 278] width 9 height 9
radio input "true"
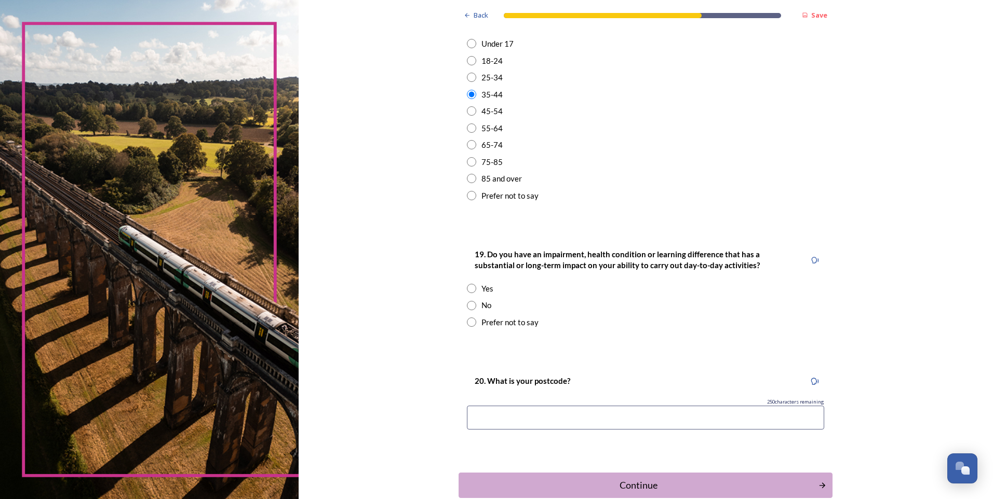
scroll to position [363, 0]
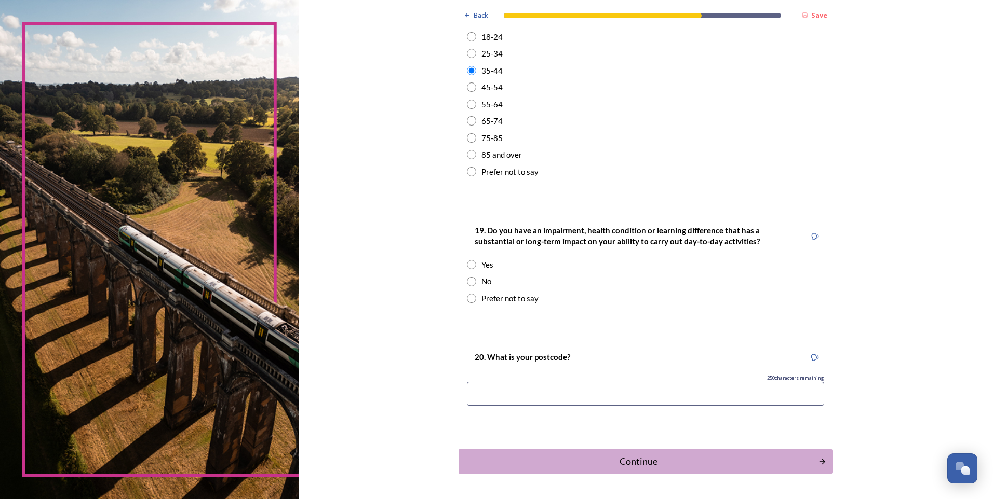
click at [467, 265] on input "radio" at bounding box center [471, 264] width 9 height 9
radio input "true"
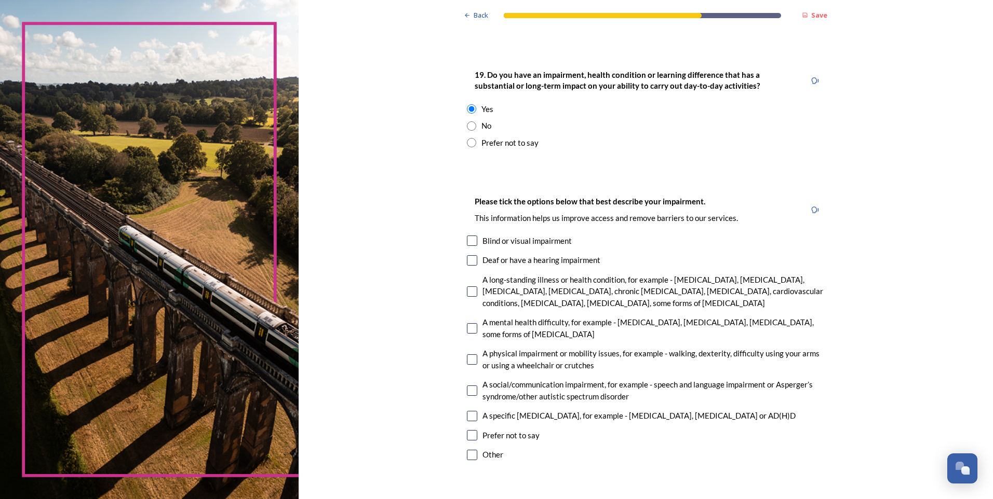
scroll to position [571, 0]
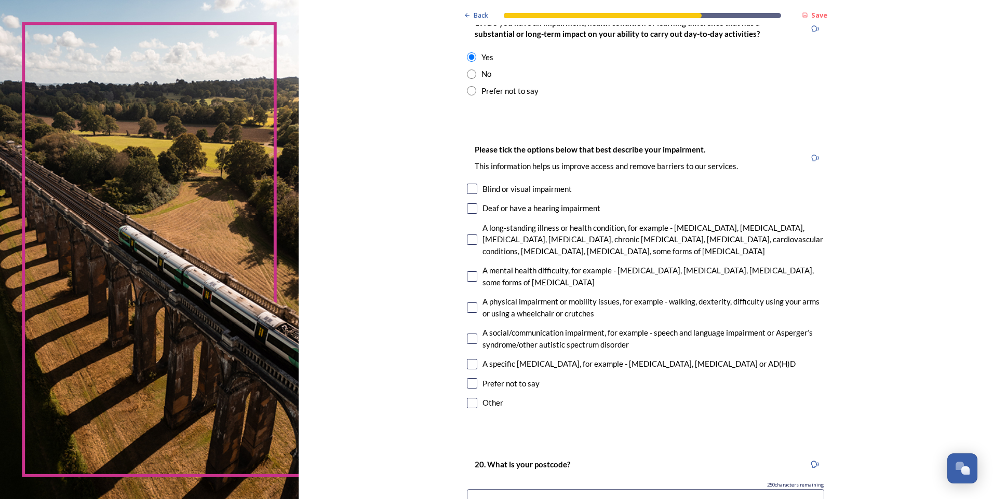
click at [469, 276] on input "checkbox" at bounding box center [472, 277] width 10 height 10
checkbox input "true"
click at [468, 242] on input "checkbox" at bounding box center [472, 240] width 10 height 10
checkbox input "true"
click at [468, 365] on input "checkbox" at bounding box center [472, 364] width 10 height 10
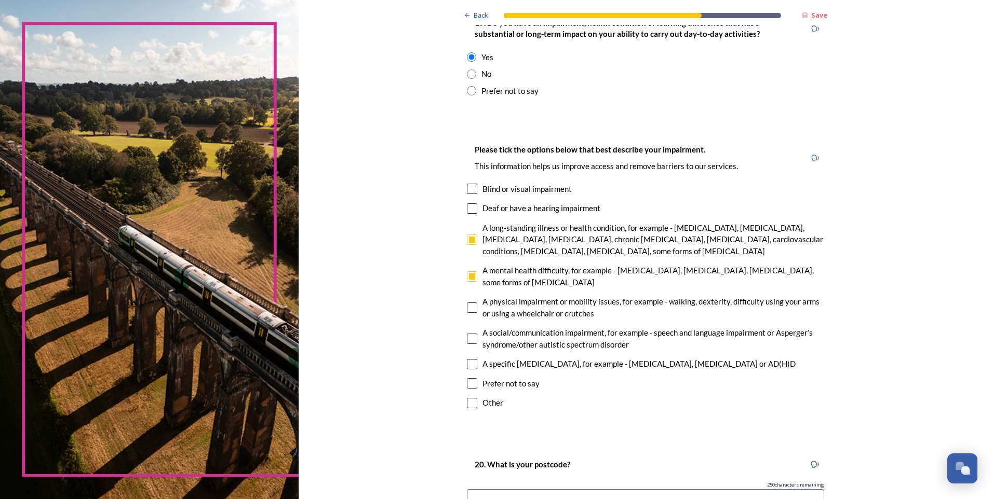
checkbox input "true"
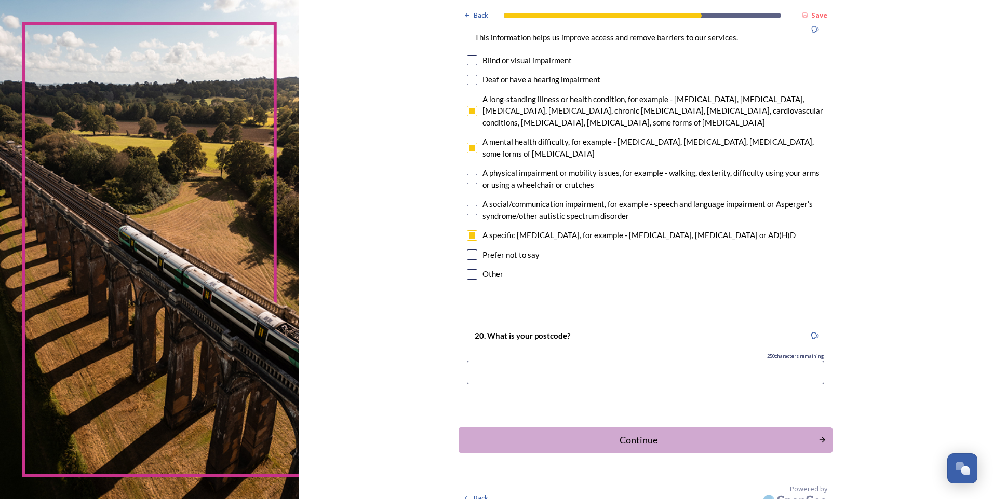
scroll to position [714, 0]
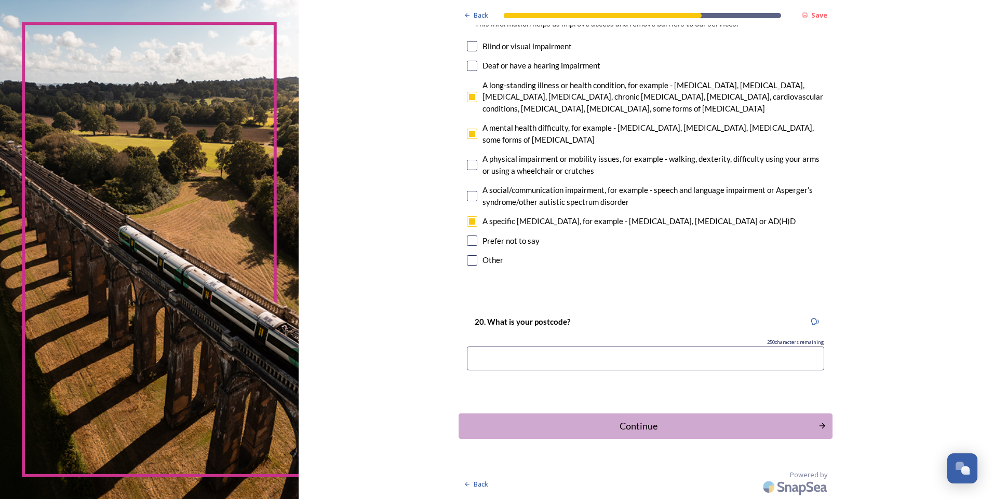
click at [554, 355] on input at bounding box center [645, 359] width 357 height 24
type input "RH10"
click at [650, 425] on div "Continue" at bounding box center [638, 426] width 351 height 14
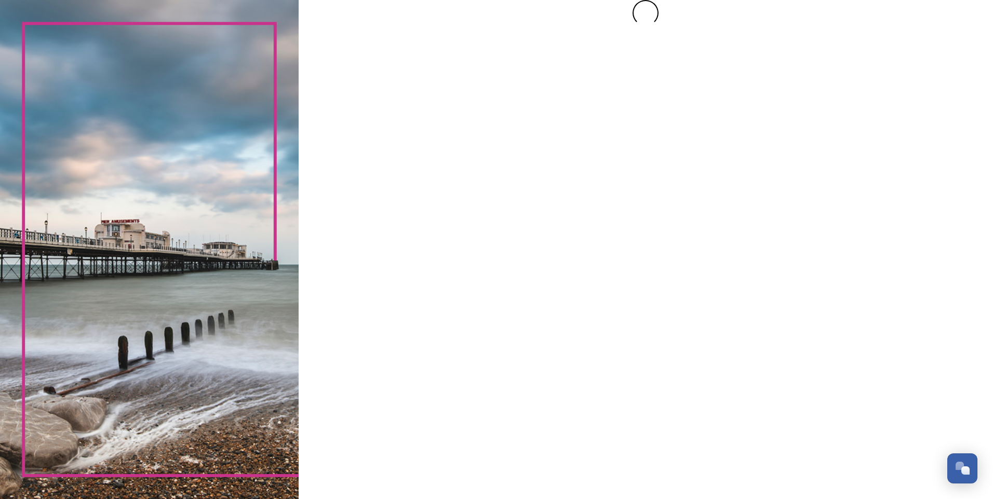
scroll to position [0, 0]
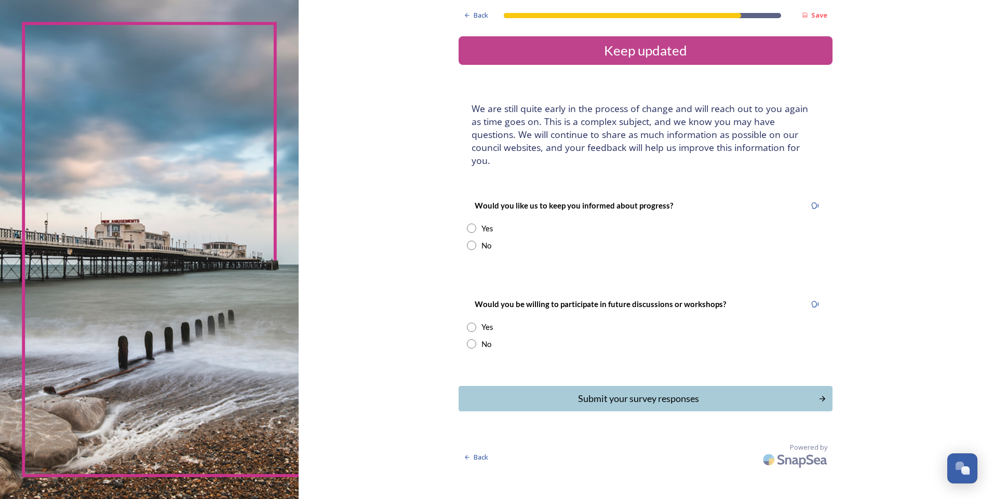
click at [471, 224] on input "radio" at bounding box center [471, 228] width 9 height 9
radio input "true"
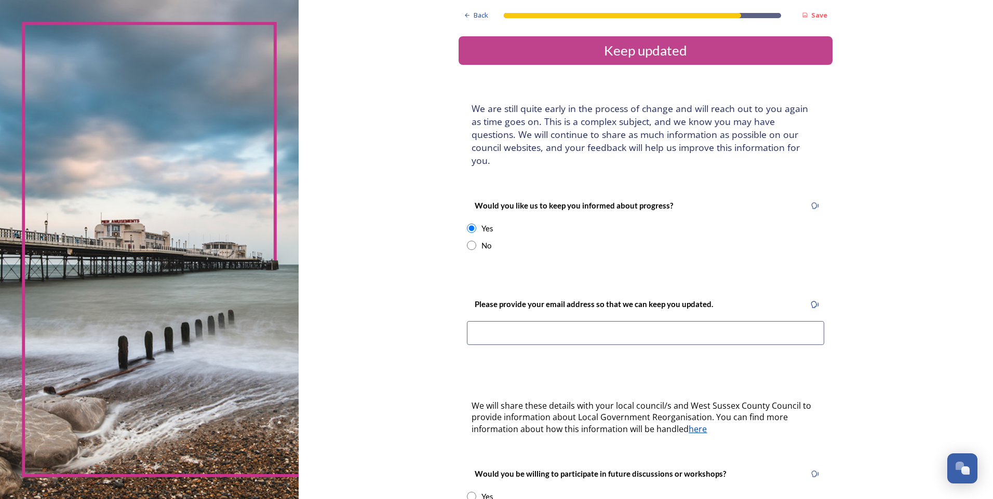
click at [470, 241] on input "radio" at bounding box center [471, 245] width 9 height 9
radio input "true"
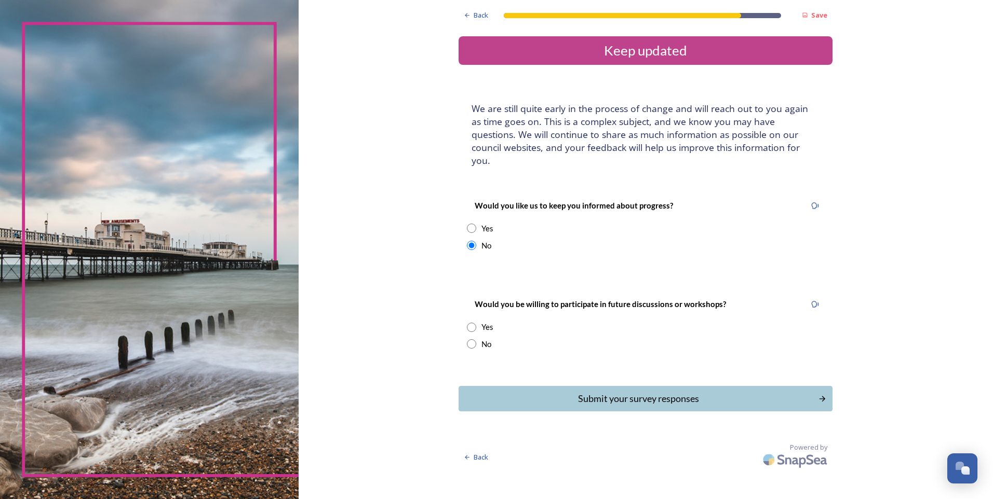
click at [473, 340] on input "radio" at bounding box center [471, 344] width 9 height 9
radio input "true"
click at [659, 392] on div "Submit your survey responses" at bounding box center [638, 399] width 351 height 14
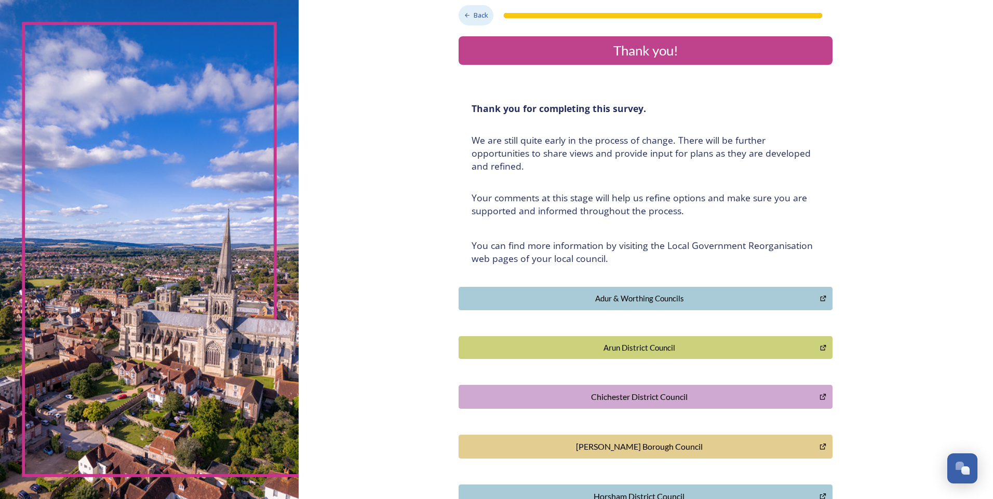
click at [477, 13] on span "Back" at bounding box center [480, 15] width 15 height 10
